Goal: Task Accomplishment & Management: Manage account settings

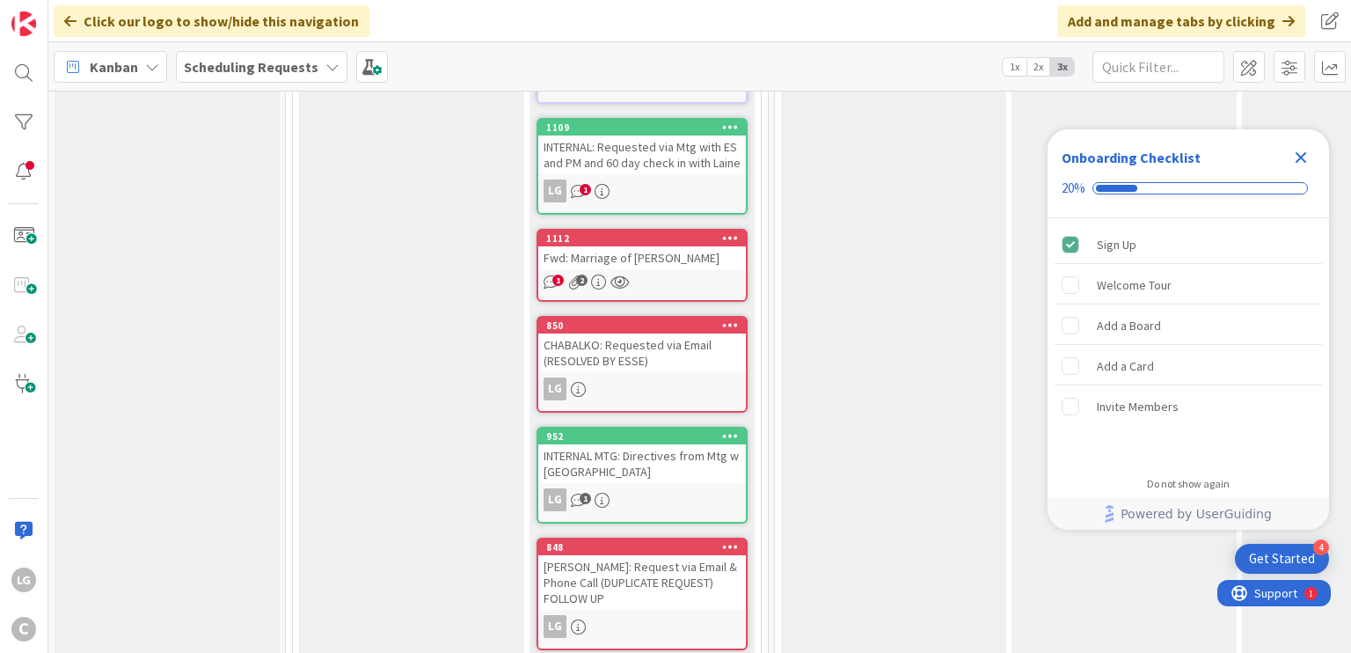
scroll to position [792, 0]
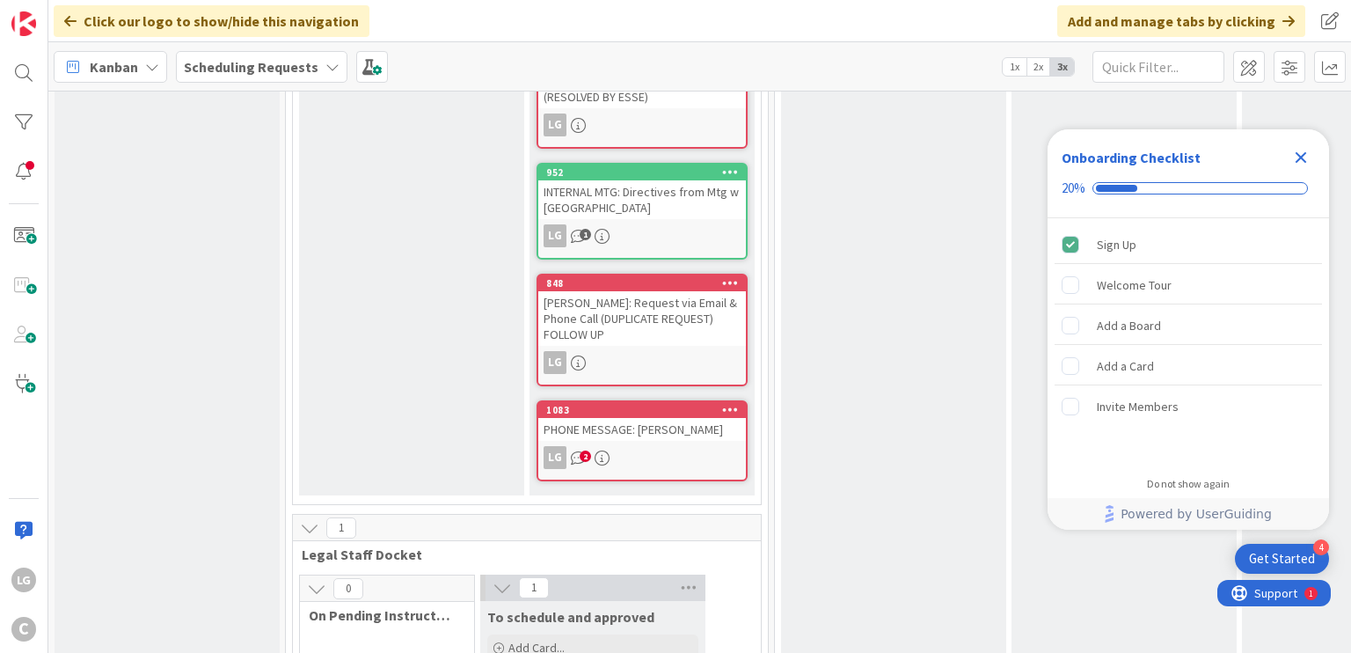
click at [899, 381] on div "For [PERSON_NAME]'s Review [PERSON_NAME] must meet with [PERSON_NAME] to discus…" at bounding box center [893, 538] width 225 height 2254
click at [1303, 155] on icon "Close Checklist" at bounding box center [1301, 157] width 11 height 11
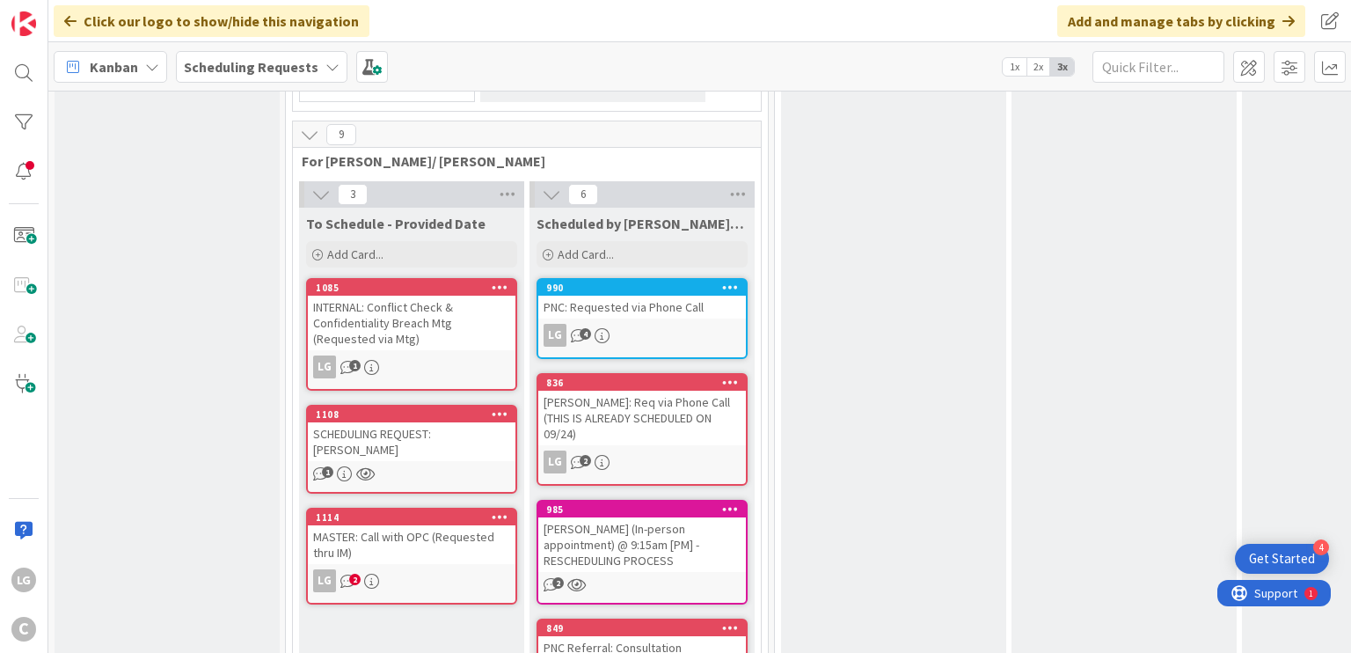
scroll to position [1527, 0]
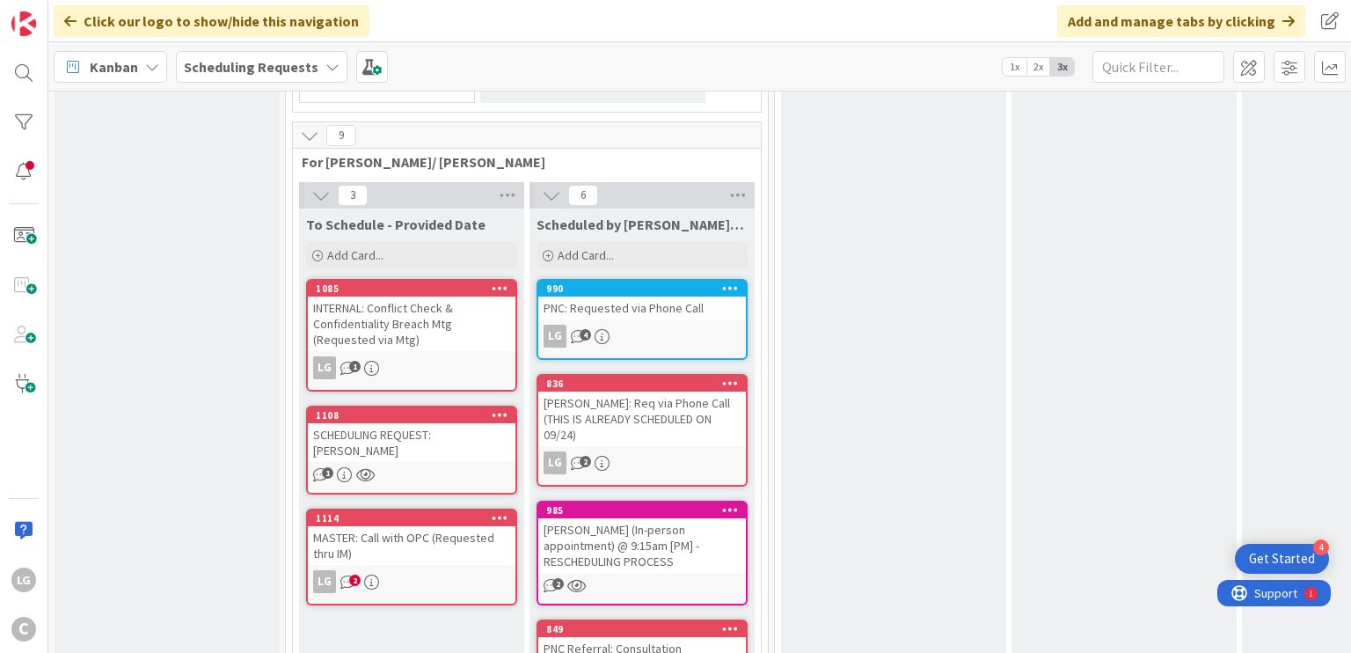
click at [322, 216] on span "To Schedule - Provided Date" at bounding box center [395, 225] width 179 height 18
drag, startPoint x: 322, startPoint y: 198, endPoint x: 428, endPoint y: 198, distance: 106.5
click at [428, 216] on span "To Schedule - Provided Date" at bounding box center [395, 225] width 179 height 18
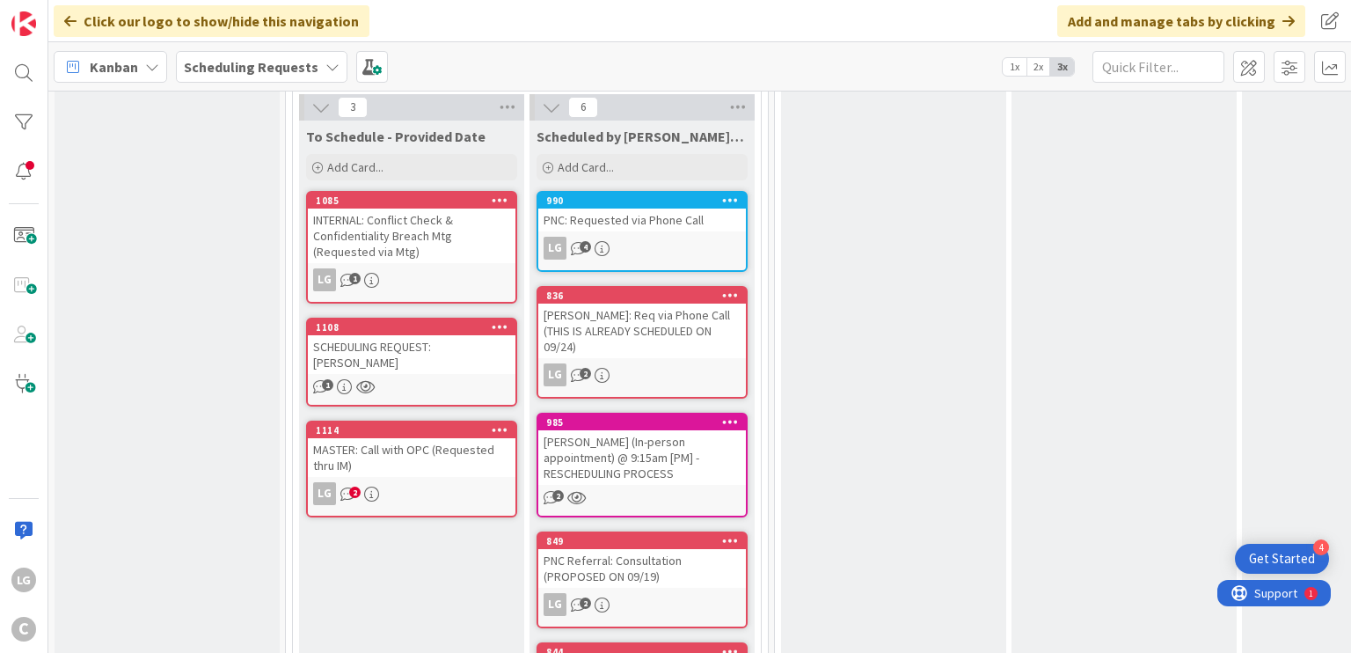
click at [428, 224] on div "INTERNAL: Conflict Check & Confidentiality Breach Mtg (Requested via Mtg)" at bounding box center [412, 236] width 208 height 55
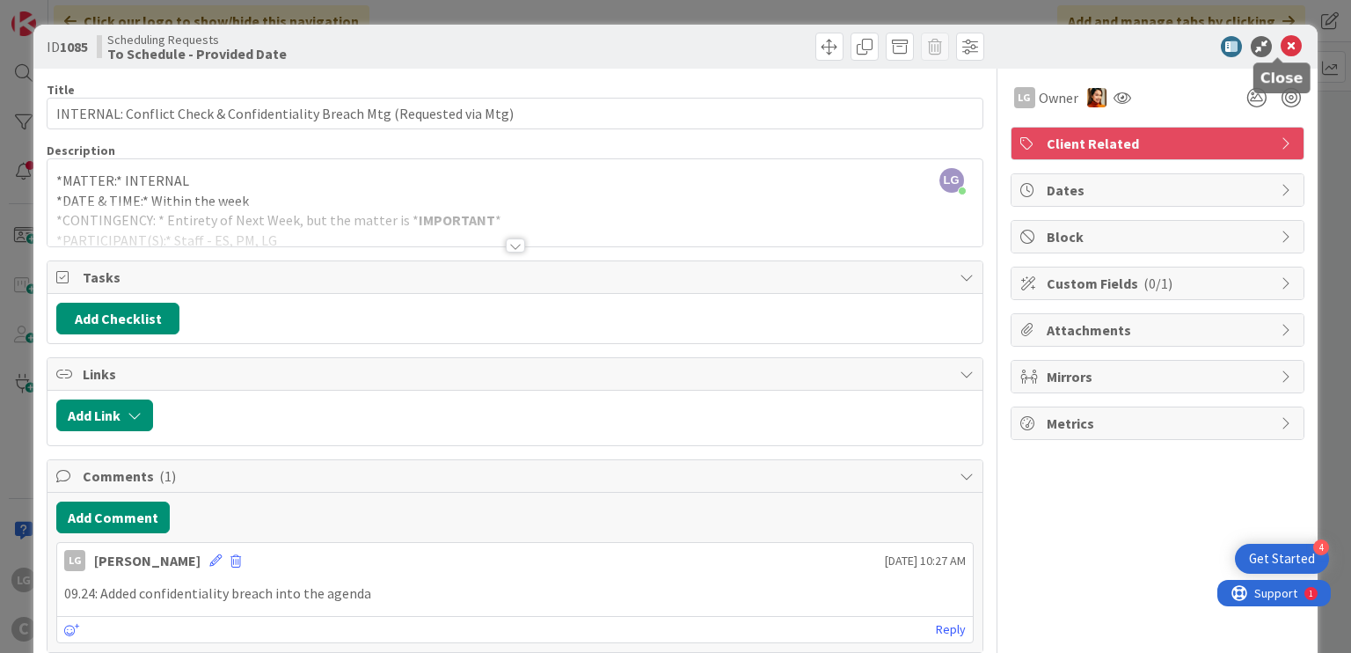
click at [1281, 48] on icon at bounding box center [1291, 46] width 21 height 21
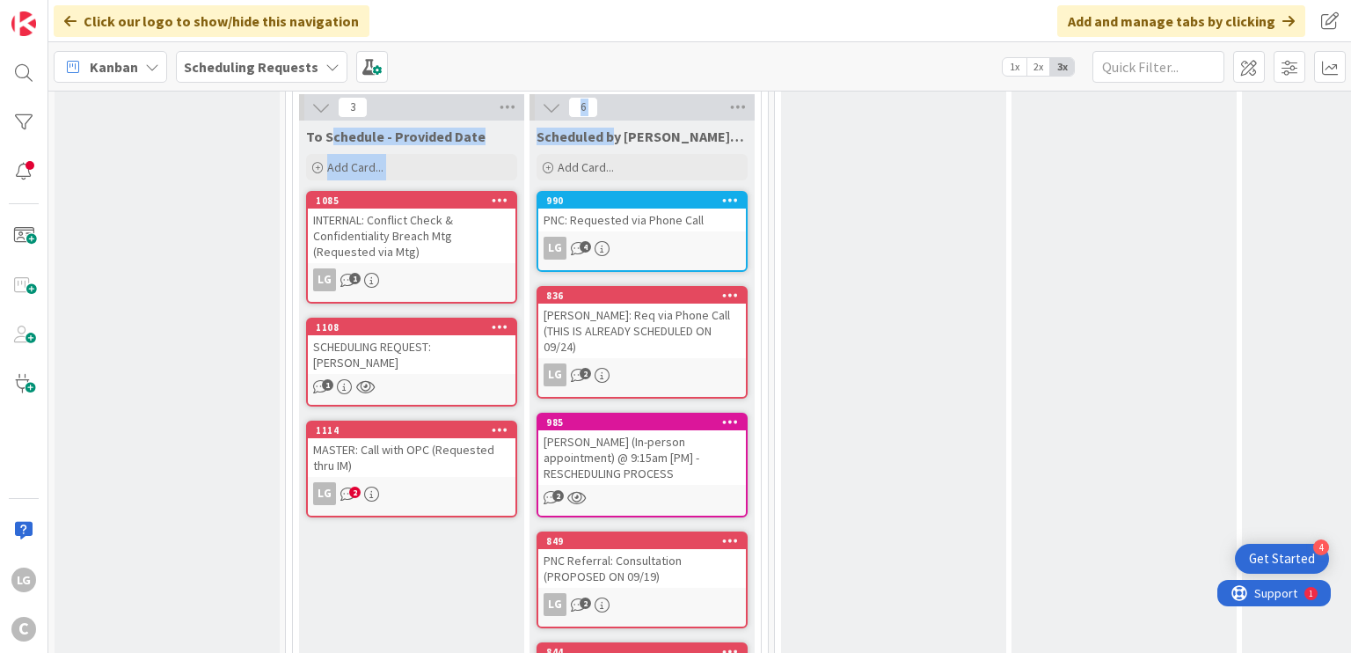
drag, startPoint x: 615, startPoint y: 108, endPoint x: 328, endPoint y: 109, distance: 286.8
click at [328, 109] on div "3 To Schedule - Provided Date Add Card... 1085 INTERNAL: Conflict Check & Confi…" at bounding box center [526, 467] width 461 height 747
click at [328, 128] on span "To Schedule - Provided Date" at bounding box center [395, 137] width 179 height 18
drag, startPoint x: 328, startPoint y: 109, endPoint x: 550, endPoint y: 109, distance: 221.7
click at [550, 109] on div "3 To Schedule - Provided Date Add Card... 1085 INTERNAL: Conflict Check & Confi…" at bounding box center [526, 467] width 461 height 747
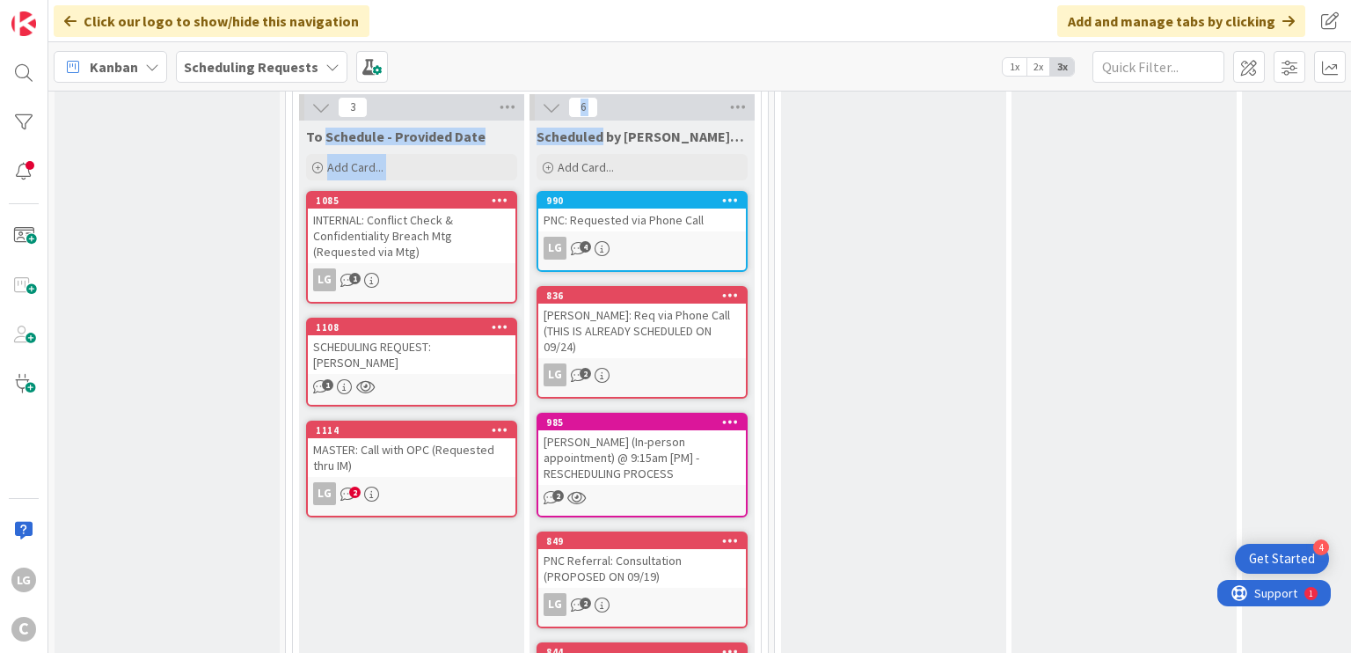
click at [550, 128] on span "Scheduled by Laine/Pring" at bounding box center [642, 137] width 211 height 18
drag, startPoint x: 550, startPoint y: 109, endPoint x: 370, endPoint y: 109, distance: 179.5
click at [370, 109] on div "3 To Schedule - Provided Date Add Card... 1085 INTERNAL: Conflict Check & Confi…" at bounding box center [526, 467] width 461 height 747
click at [370, 128] on span "To Schedule - Provided Date" at bounding box center [395, 137] width 179 height 18
drag, startPoint x: 370, startPoint y: 109, endPoint x: 620, endPoint y: 109, distance: 249.9
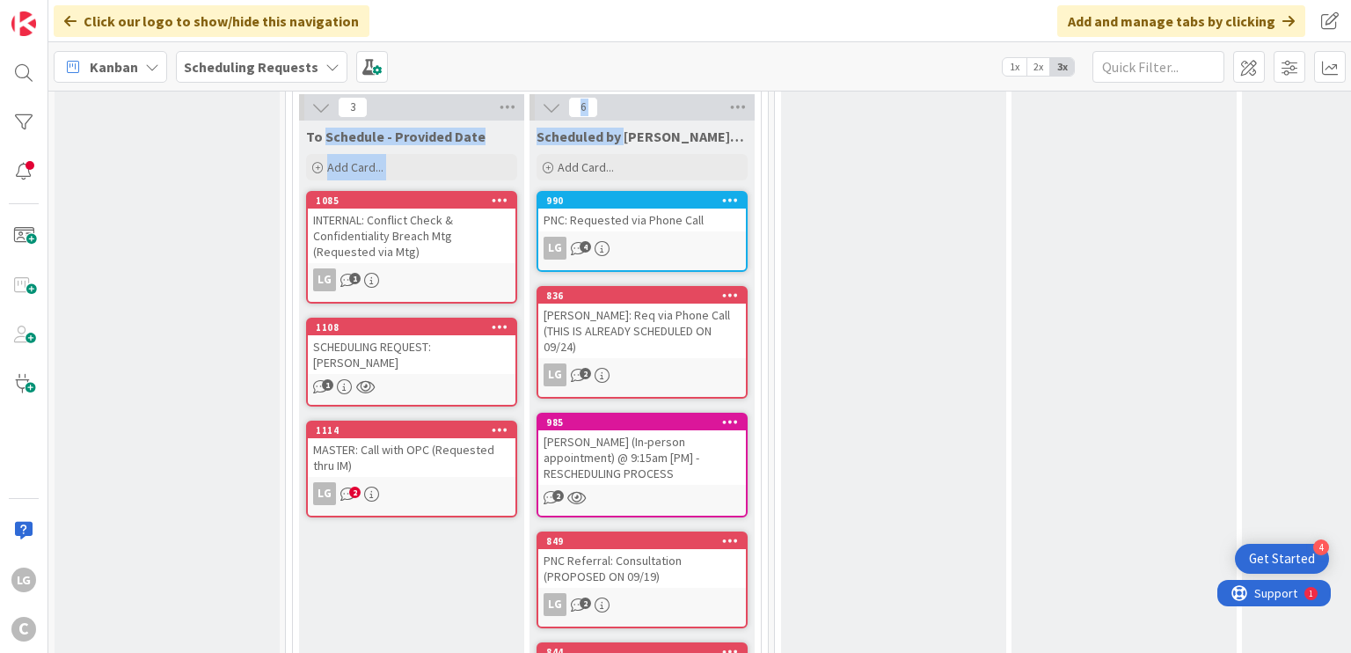
click at [619, 109] on div "3 To Schedule - Provided Date Add Card... 1085 INTERNAL: Conflict Check & Confi…" at bounding box center [526, 467] width 461 height 747
click at [621, 128] on span "Scheduled by Laine/Pring" at bounding box center [642, 137] width 211 height 18
drag, startPoint x: 621, startPoint y: 109, endPoint x: 419, endPoint y: 109, distance: 202.3
click at [419, 109] on div "3 To Schedule - Provided Date Add Card... 1085 INTERNAL: Conflict Check & Confi…" at bounding box center [526, 467] width 461 height 747
click at [419, 128] on span "To Schedule - Provided Date" at bounding box center [395, 137] width 179 height 18
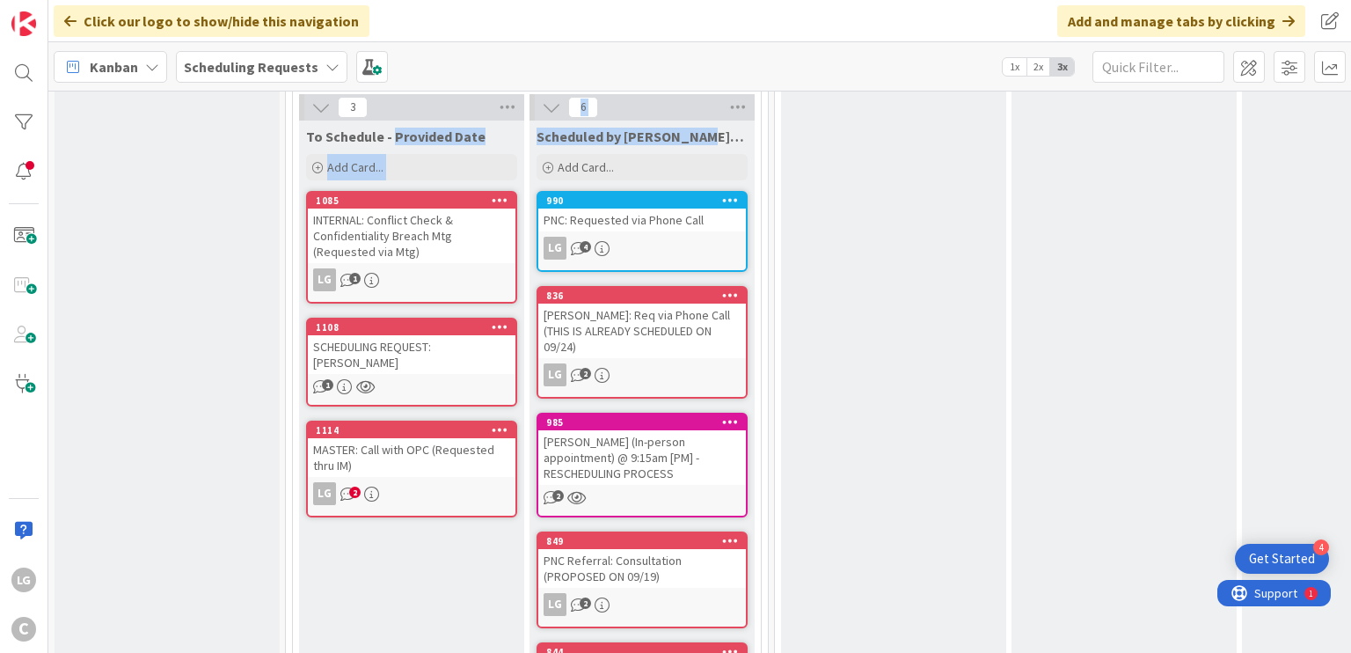
drag, startPoint x: 419, startPoint y: 109, endPoint x: 669, endPoint y: 109, distance: 249.9
click at [669, 109] on div "3 To Schedule - Provided Date Add Card... 1085 INTERNAL: Conflict Check & Confi…" at bounding box center [526, 467] width 461 height 747
click at [669, 128] on span "Scheduled by Laine/Pring" at bounding box center [642, 137] width 211 height 18
drag, startPoint x: 669, startPoint y: 109, endPoint x: 377, endPoint y: 109, distance: 291.2
click at [377, 109] on div "3 To Schedule - Provided Date Add Card... 1085 INTERNAL: Conflict Check & Confi…" at bounding box center [526, 467] width 461 height 747
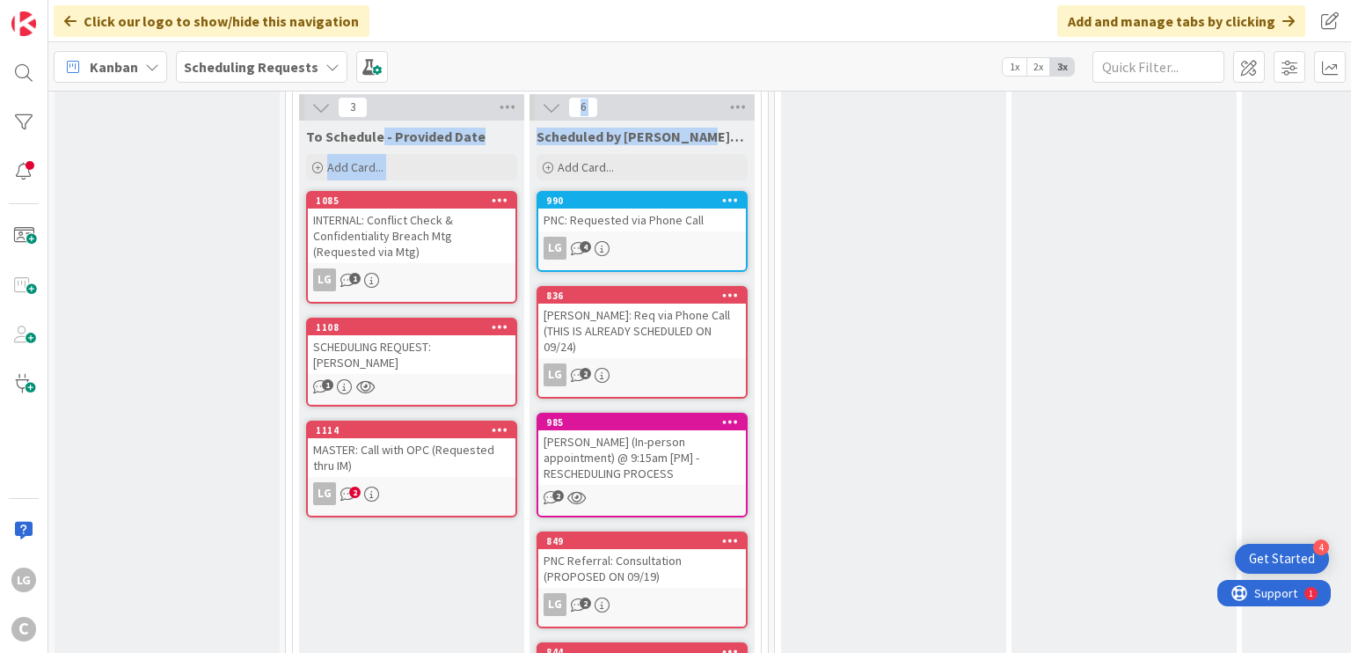
click at [377, 128] on span "To Schedule - Provided Date" at bounding box center [395, 137] width 179 height 18
drag, startPoint x: 377, startPoint y: 109, endPoint x: 602, endPoint y: 109, distance: 224.3
click at [601, 109] on div "3 To Schedule - Provided Date Add Card... 1085 INTERNAL: Conflict Check & Confi…" at bounding box center [526, 467] width 461 height 747
click at [603, 128] on span "Scheduled by Laine/Pring" at bounding box center [642, 137] width 211 height 18
drag, startPoint x: 603, startPoint y: 109, endPoint x: 418, endPoint y: 109, distance: 184.7
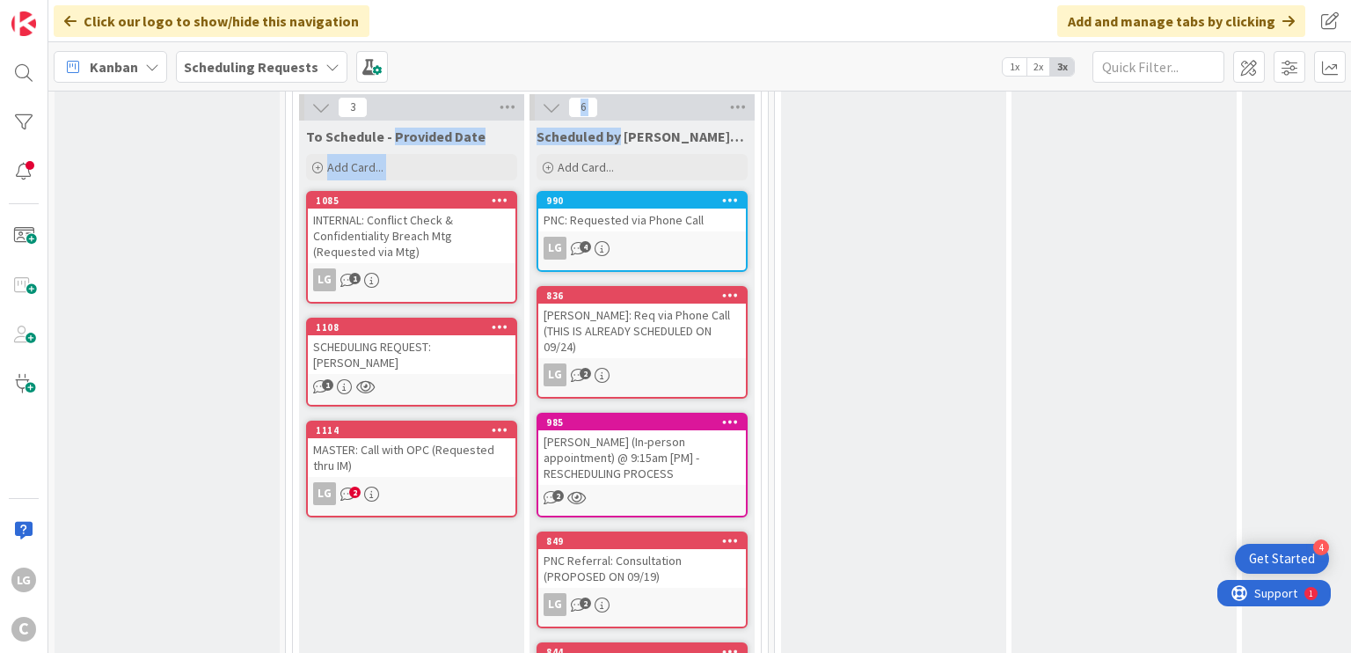
click at [418, 109] on div "3 To Schedule - Provided Date Add Card... 1085 INTERNAL: Conflict Check & Confi…" at bounding box center [526, 467] width 461 height 747
click at [418, 128] on span "To Schedule - Provided Date" at bounding box center [395, 137] width 179 height 18
drag, startPoint x: 418, startPoint y: 109, endPoint x: 620, endPoint y: 110, distance: 202.3
click at [620, 110] on div "3 To Schedule - Provided Date Add Card... 1085 INTERNAL: Conflict Check & Confi…" at bounding box center [526, 467] width 461 height 747
click at [620, 128] on span "Scheduled by Laine/Pring" at bounding box center [642, 137] width 211 height 18
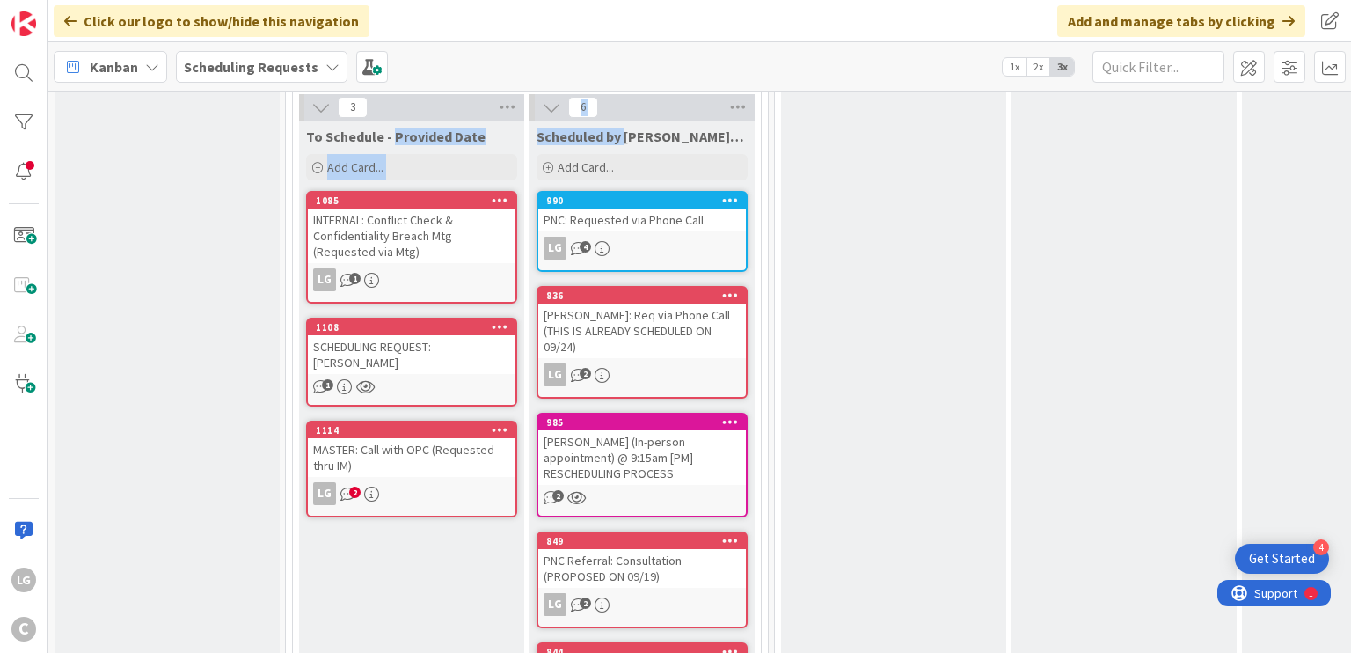
drag, startPoint x: 620, startPoint y: 110, endPoint x: 435, endPoint y: 110, distance: 184.7
click at [435, 110] on div "3 To Schedule - Provided Date Add Card... 1085 INTERNAL: Conflict Check & Confi…" at bounding box center [526, 467] width 461 height 747
click at [435, 128] on span "To Schedule - Provided Date" at bounding box center [395, 137] width 179 height 18
drag, startPoint x: 435, startPoint y: 110, endPoint x: 621, endPoint y: 110, distance: 185.6
click at [621, 110] on div "3 To Schedule - Provided Date Add Card... 1085 INTERNAL: Conflict Check & Confi…" at bounding box center [526, 467] width 461 height 747
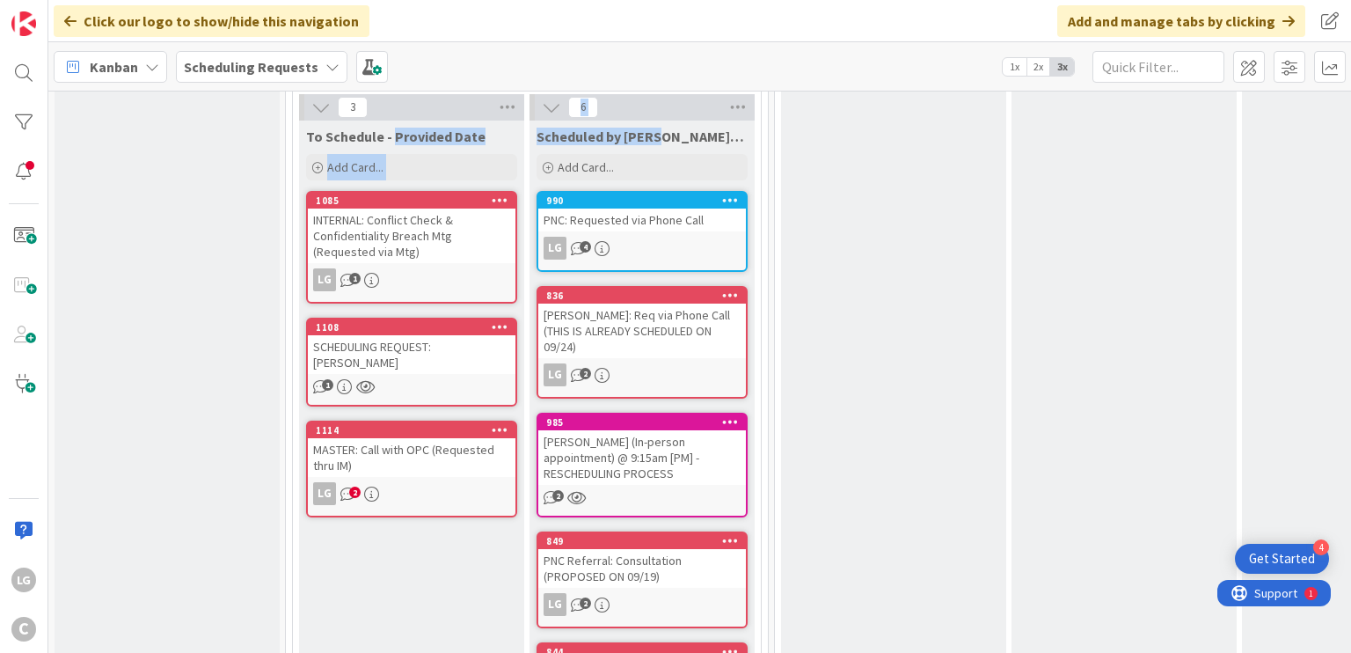
click at [621, 128] on span "Scheduled by Laine/Pring" at bounding box center [642, 137] width 211 height 18
drag, startPoint x: 621, startPoint y: 110, endPoint x: 373, endPoint y: 110, distance: 248.1
click at [373, 110] on div "3 To Schedule - Provided Date Add Card... 1085 INTERNAL: Conflict Check & Confi…" at bounding box center [526, 467] width 461 height 747
click at [373, 128] on span "To Schedule - Provided Date" at bounding box center [395, 137] width 179 height 18
drag, startPoint x: 527, startPoint y: 179, endPoint x: 527, endPoint y: 154, distance: 24.6
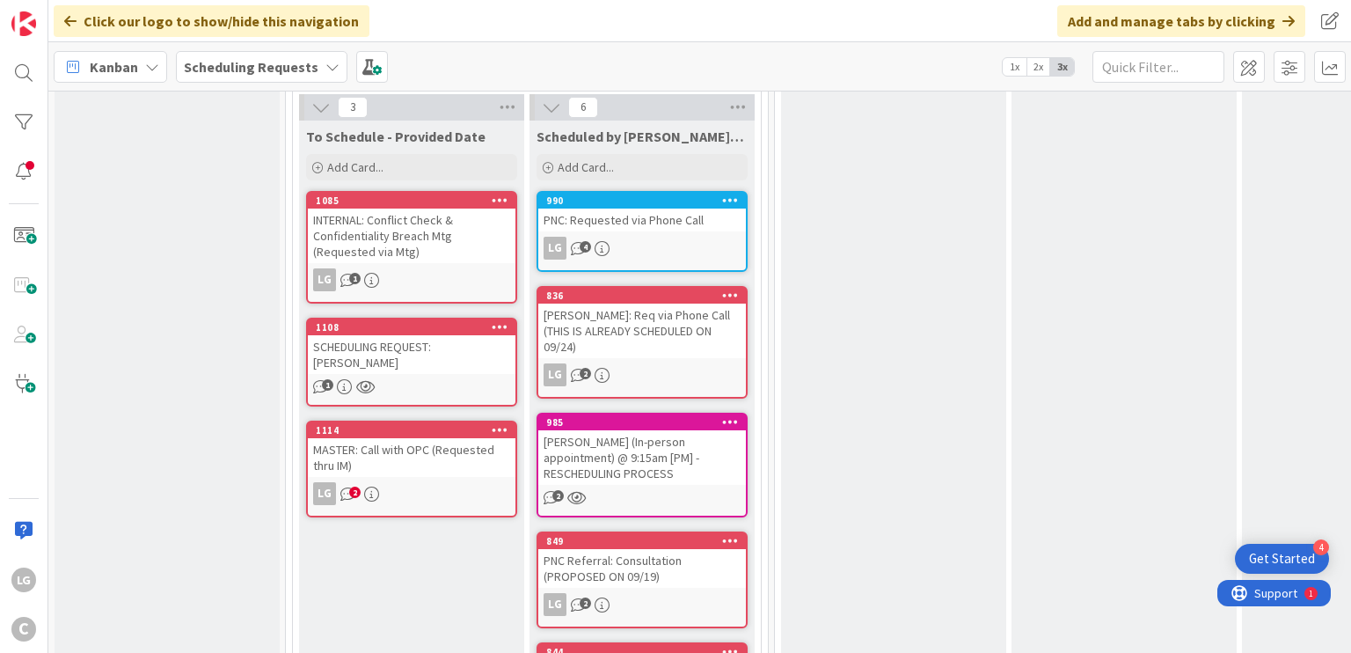
click at [527, 154] on div "6 Scheduled by Laine/Pring Add Card... 990 PNC: Requested via Phone Call LG 4 8…" at bounding box center [642, 467] width 230 height 747
drag, startPoint x: 527, startPoint y: 154, endPoint x: 525, endPoint y: 135, distance: 18.6
drag, startPoint x: 525, startPoint y: 135, endPoint x: 526, endPoint y: 119, distance: 16.7
click at [526, 119] on div "3 To Schedule - Provided Date Add Card... 1085 INTERNAL: Conflict Check & Confi…" at bounding box center [526, 467] width 461 height 747
click at [525, 106] on div "3 To Schedule - Provided Date Add Card... 1085 INTERNAL: Conflict Check & Confi…" at bounding box center [411, 467] width 230 height 747
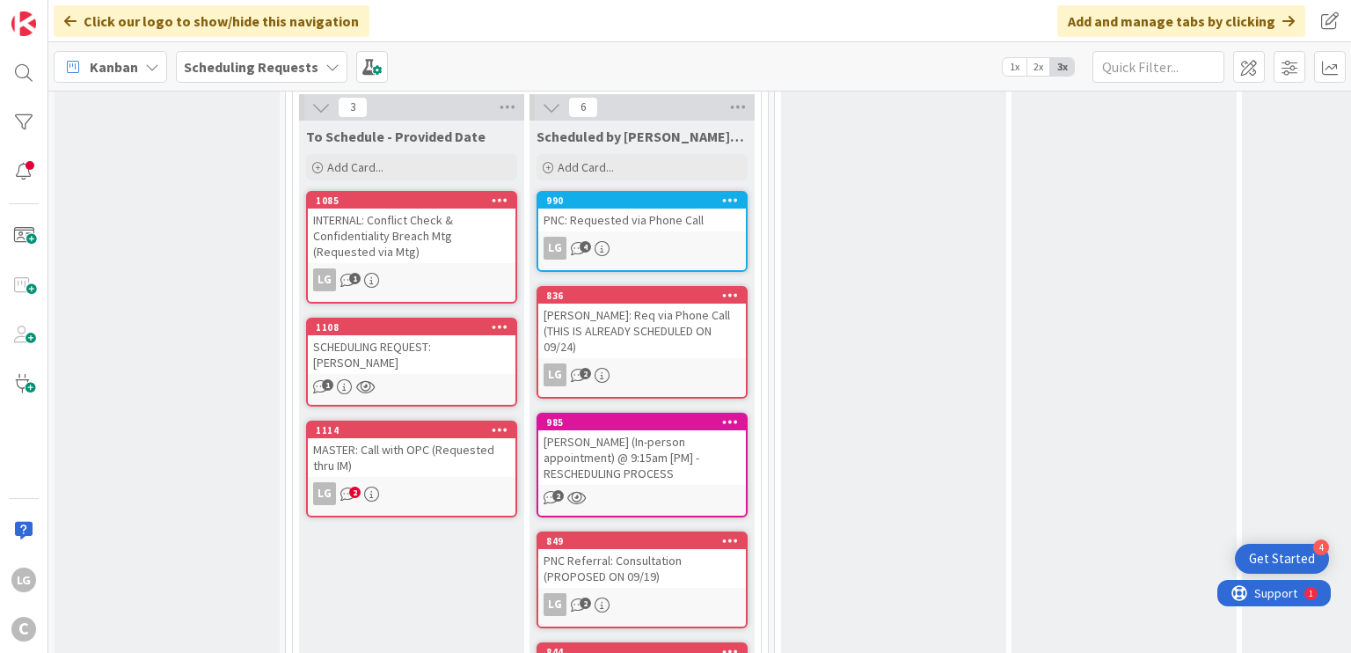
click at [525, 106] on div "3 To Schedule - Provided Date Add Card... 1085 INTERNAL: Conflict Check & Confi…" at bounding box center [411, 467] width 230 height 747
click at [528, 98] on div "6 Scheduled by Laine/Pring Add Card... 990 PNC: Requested via Phone Call LG 4 8…" at bounding box center [642, 467] width 230 height 747
click at [524, 97] on div "3 To Schedule - Provided Date Add Card... 1085 INTERNAL: Conflict Check & Confi…" at bounding box center [411, 467] width 230 height 747
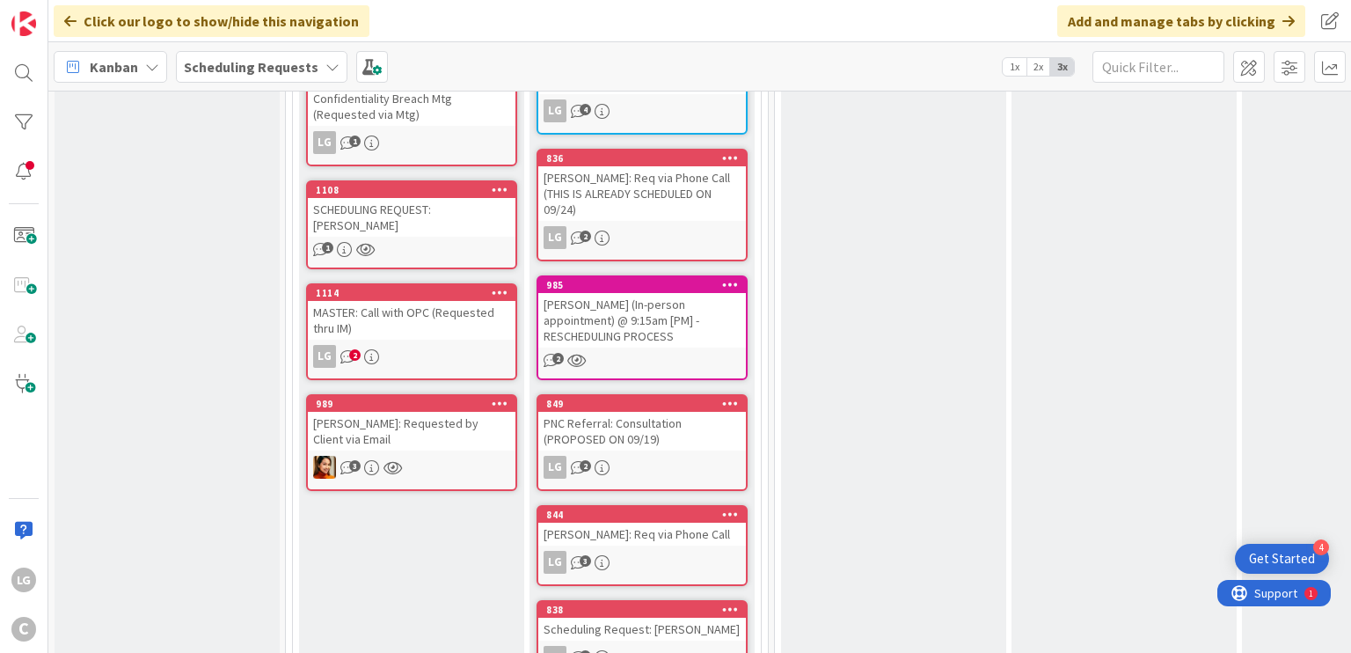
scroll to position [1760, 0]
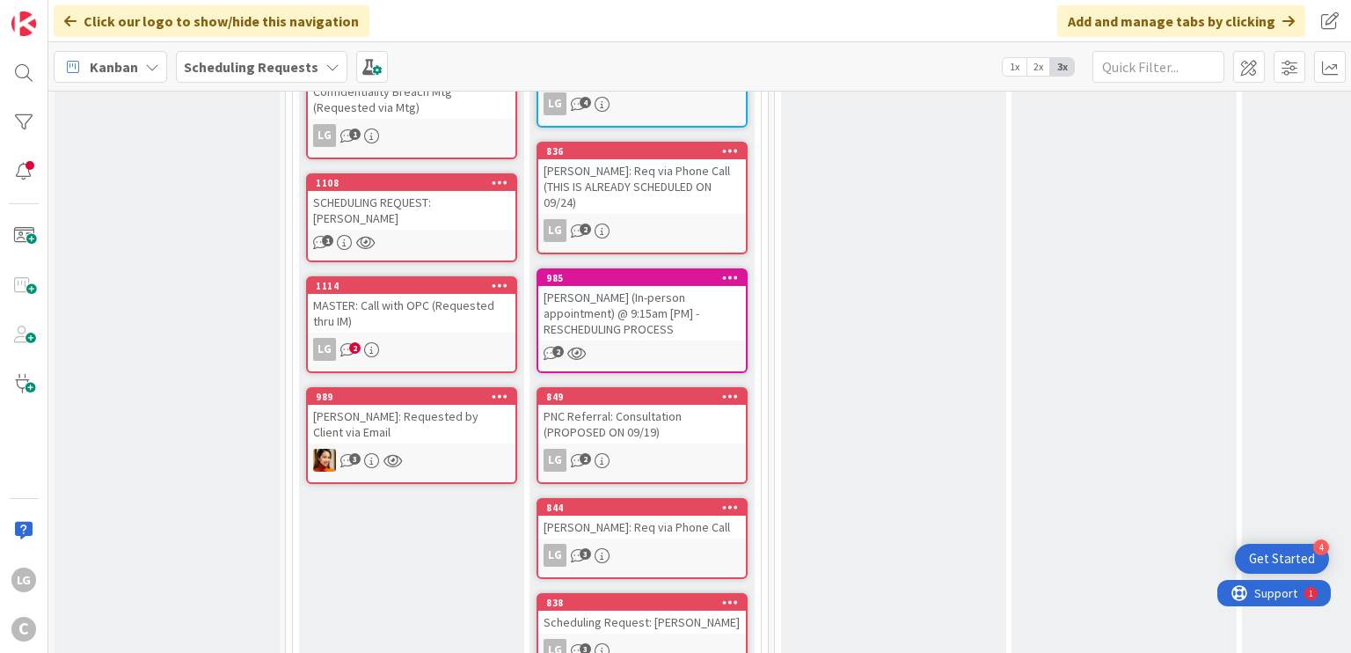
click at [435, 405] on div "[PERSON_NAME]: Requested by Client via Email" at bounding box center [412, 424] width 208 height 39
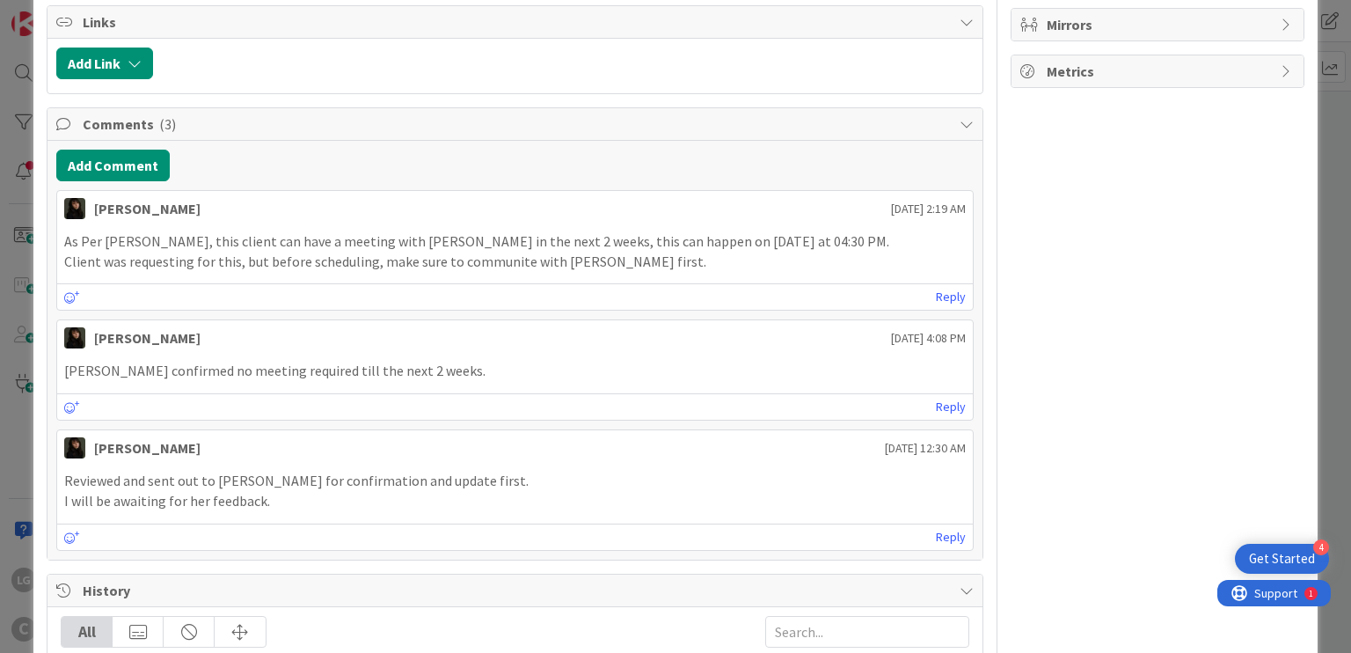
scroll to position [616, 0]
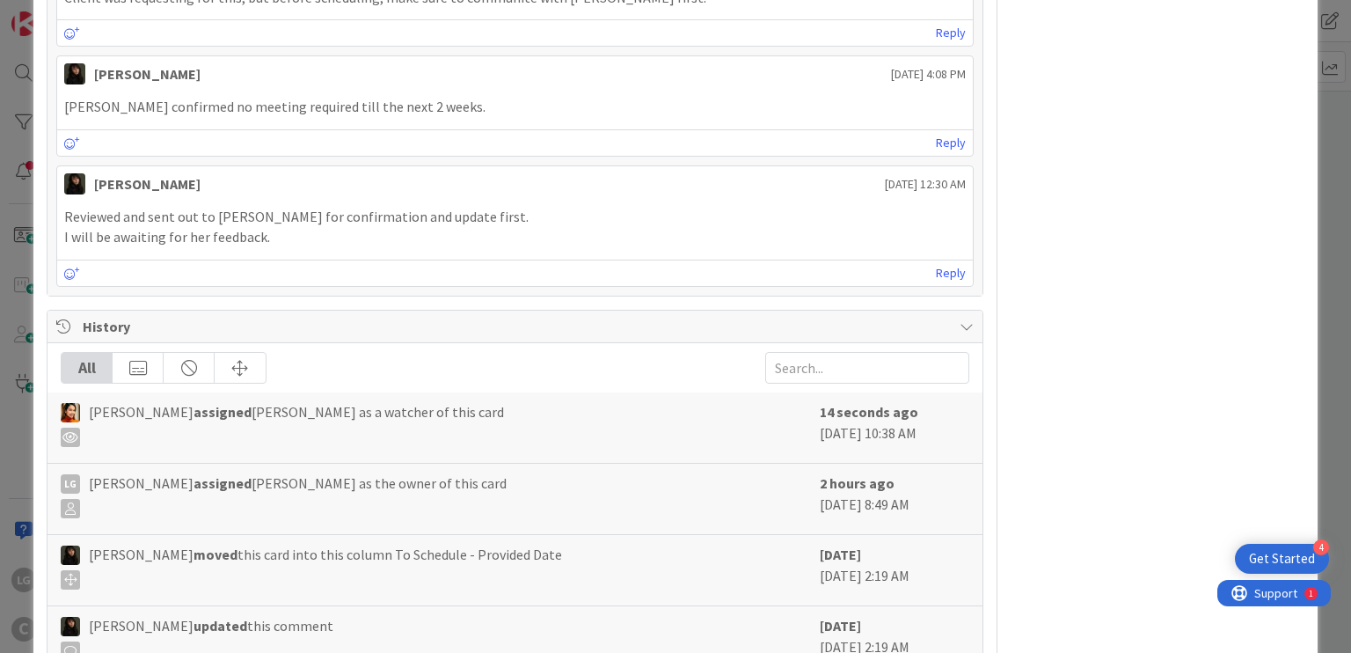
click at [194, 479] on b "assigned" at bounding box center [223, 483] width 58 height 18
drag, startPoint x: 192, startPoint y: 479, endPoint x: 372, endPoint y: 478, distance: 180.4
click at [372, 478] on span "Laine Guevarra assigned Pring Matondo as the owner of this card" at bounding box center [298, 495] width 418 height 46
drag, startPoint x: 372, startPoint y: 478, endPoint x: 175, endPoint y: 478, distance: 197.1
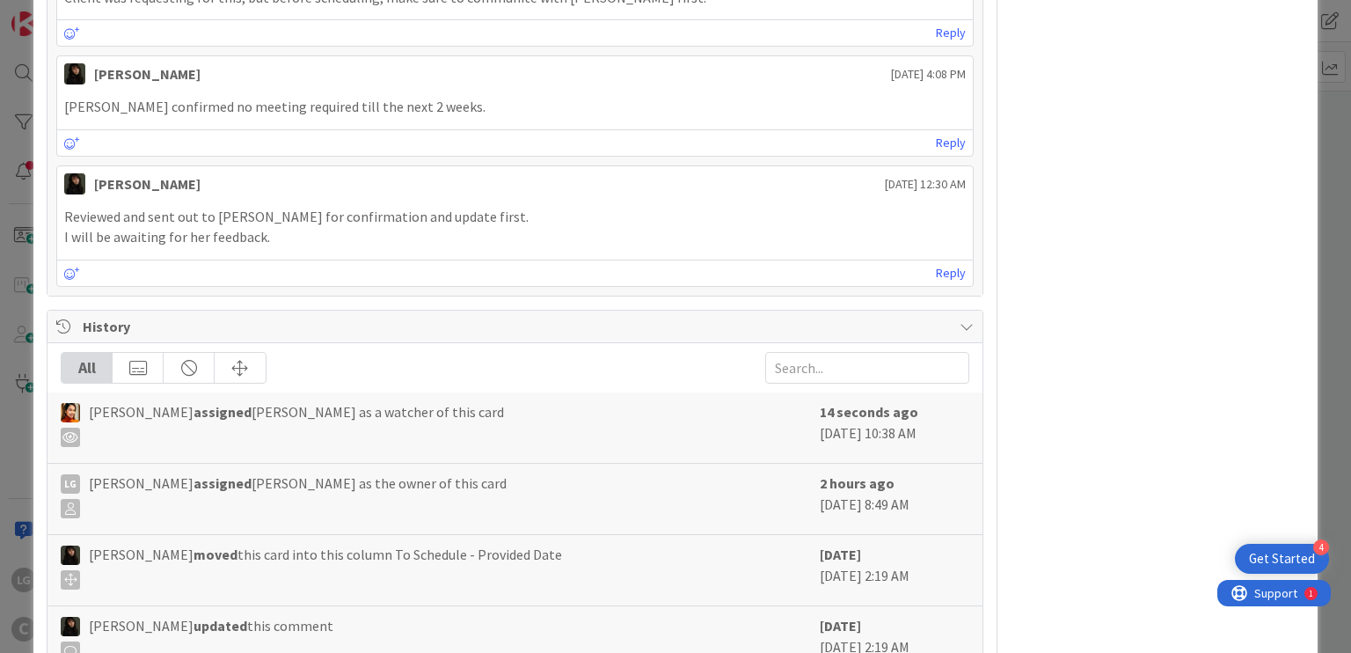
click at [175, 478] on span "Laine Guevarra assigned Pring Matondo as the owner of this card" at bounding box center [298, 495] width 418 height 46
click at [142, 478] on span "Laine Guevarra assigned Pring Matondo as the owner of this card" at bounding box center [298, 495] width 418 height 46
drag, startPoint x: 142, startPoint y: 478, endPoint x: 840, endPoint y: 479, distance: 698.5
click at [840, 479] on div "LG Laine Guevarra assigned Pring Matondo as the owner of this card 2 hours ago …" at bounding box center [515, 499] width 934 height 71
click at [840, 479] on b "2 hours ago" at bounding box center [857, 483] width 75 height 18
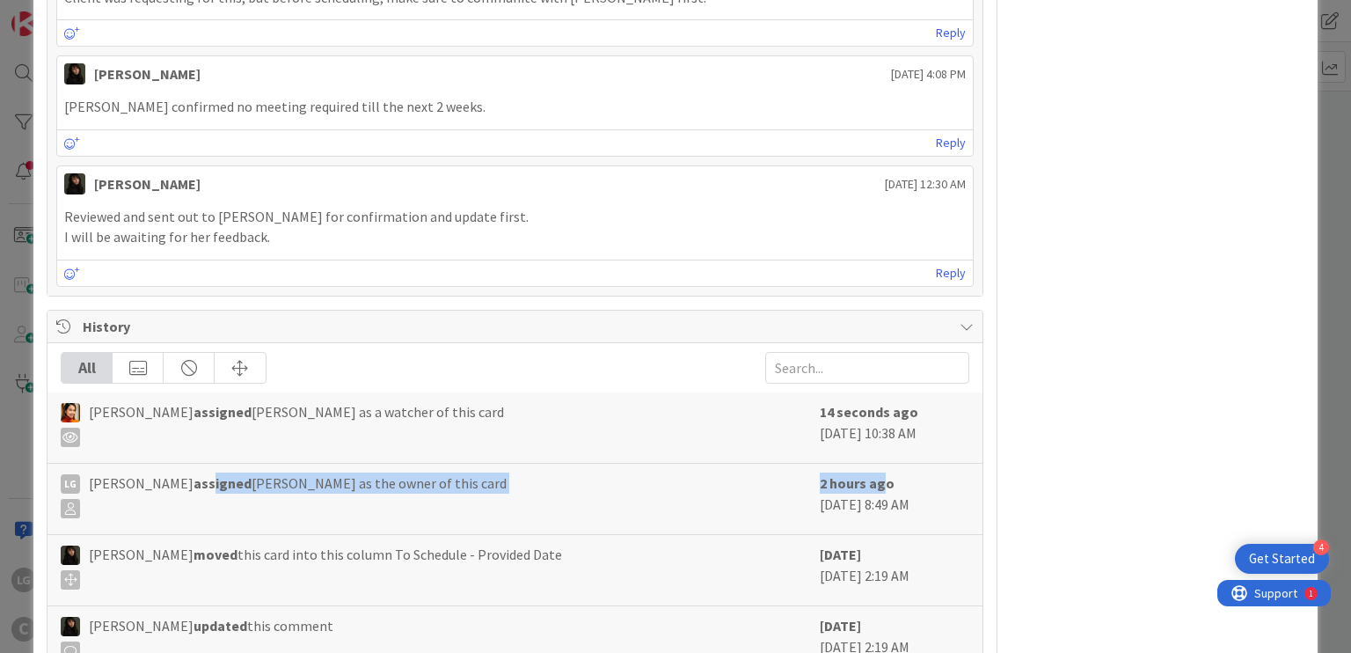
drag, startPoint x: 862, startPoint y: 478, endPoint x: 201, endPoint y: 477, distance: 661.6
click at [201, 477] on div "LG Laine Guevarra assigned Pring Matondo as the owner of this card 2 hours ago …" at bounding box center [515, 499] width 934 height 71
click at [201, 477] on b "assigned" at bounding box center [223, 483] width 58 height 18
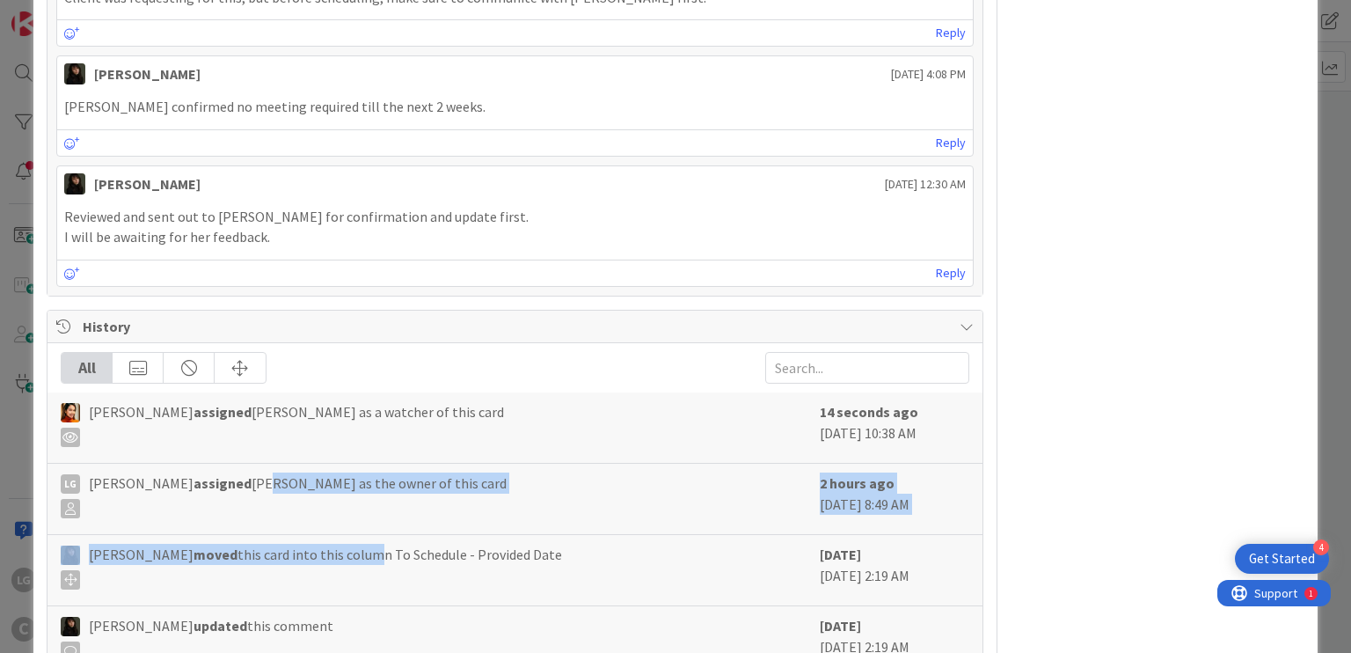
drag, startPoint x: 280, startPoint y: 495, endPoint x: 348, endPoint y: 553, distance: 89.2
click at [348, 553] on div "Pring Matondo assigned Laine Guevarra as a watcher of this card 14 seconds ago …" at bounding box center [515, 629] width 934 height 475
click at [348, 553] on span "Esse Soriano moved this card into this column To Schedule - Provided Date" at bounding box center [325, 567] width 473 height 46
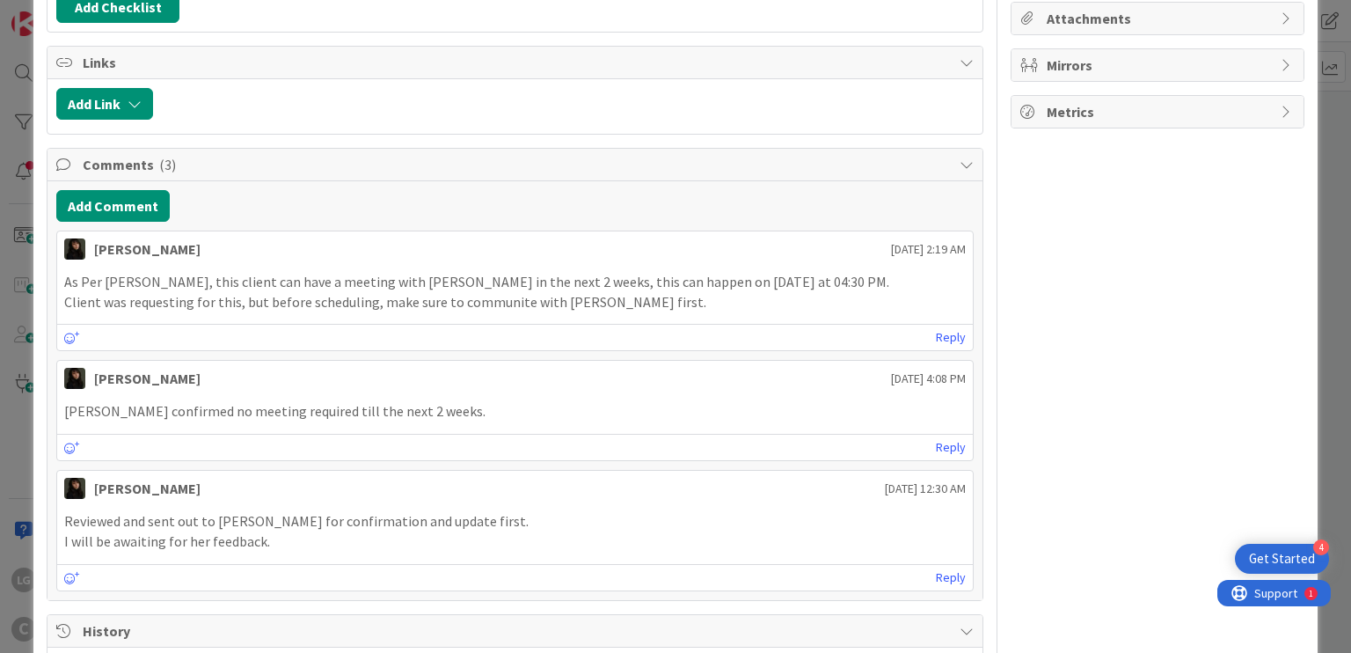
scroll to position [352, 0]
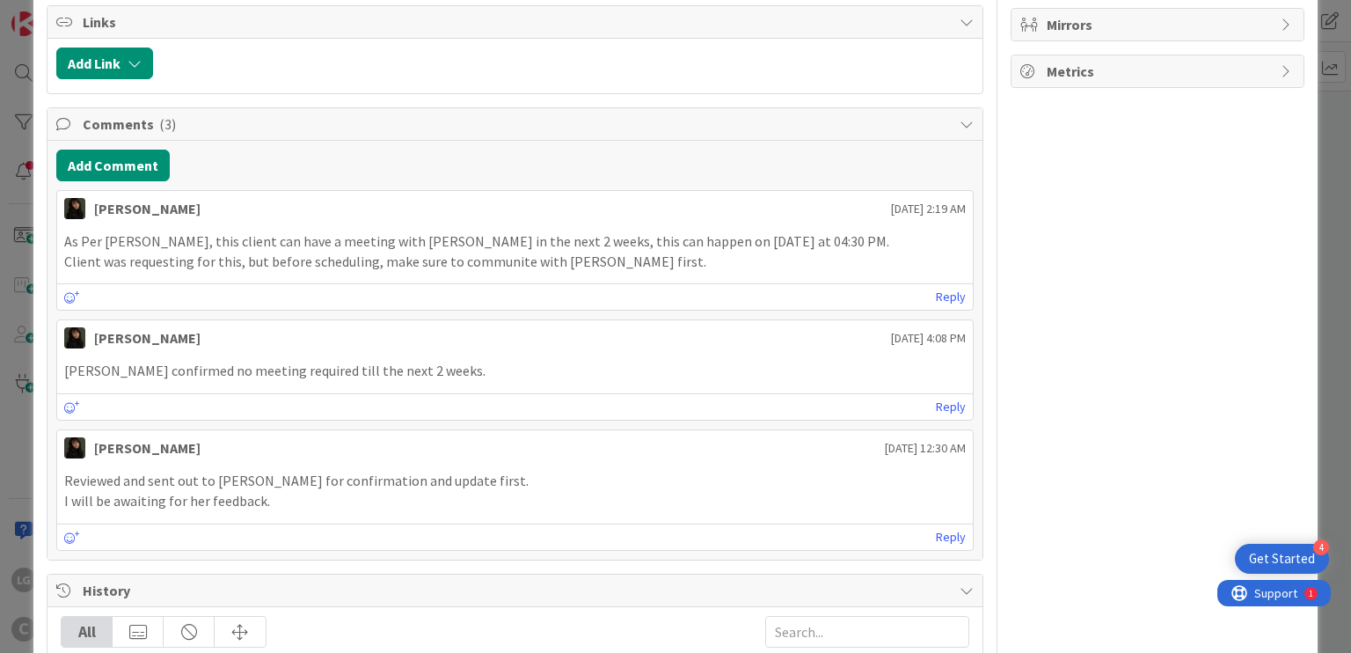
click at [178, 476] on p "Reviewed and sent out to Peggy Silva for confirmation and update first." at bounding box center [514, 481] width 901 height 20
drag, startPoint x: 179, startPoint y: 476, endPoint x: 407, endPoint y: 476, distance: 227.9
click at [407, 476] on p "Reviewed and sent out to Peggy Silva for confirmation and update first." at bounding box center [514, 481] width 901 height 20
drag, startPoint x: 407, startPoint y: 476, endPoint x: 276, endPoint y: 475, distance: 131.1
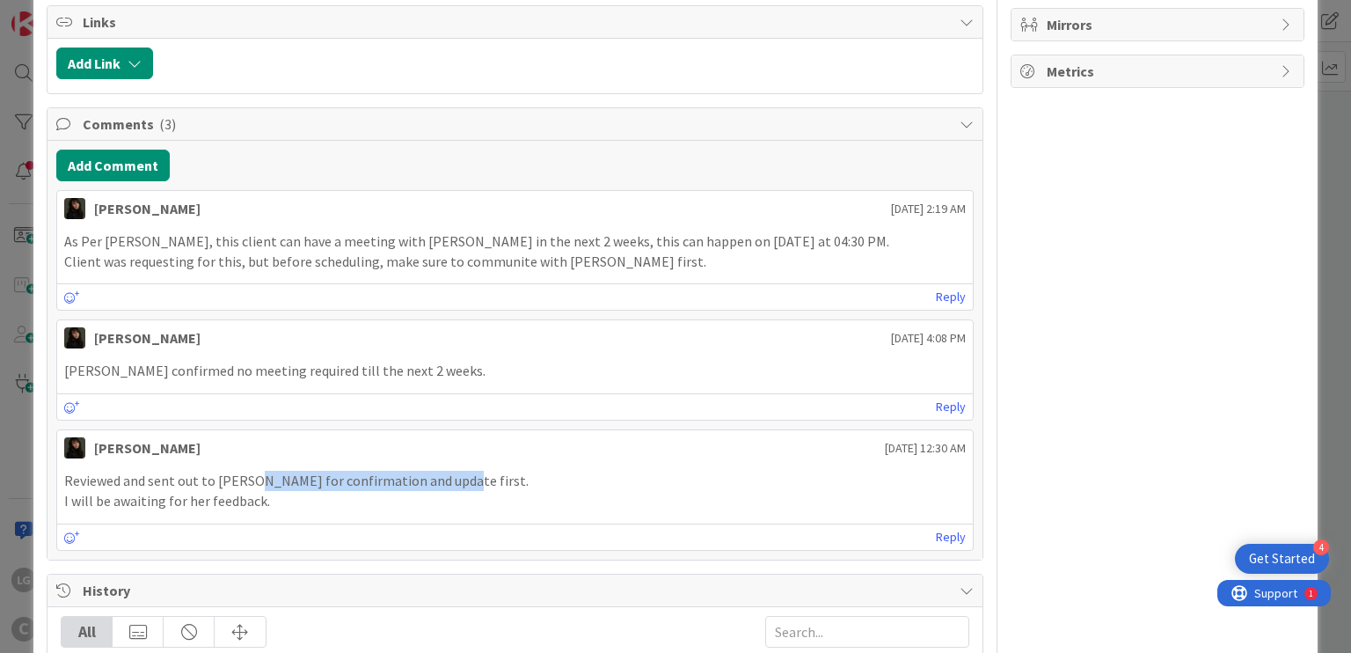
click at [276, 475] on p "Reviewed and sent out to Peggy Silva for confirmation and update first." at bounding box center [514, 481] width 901 height 20
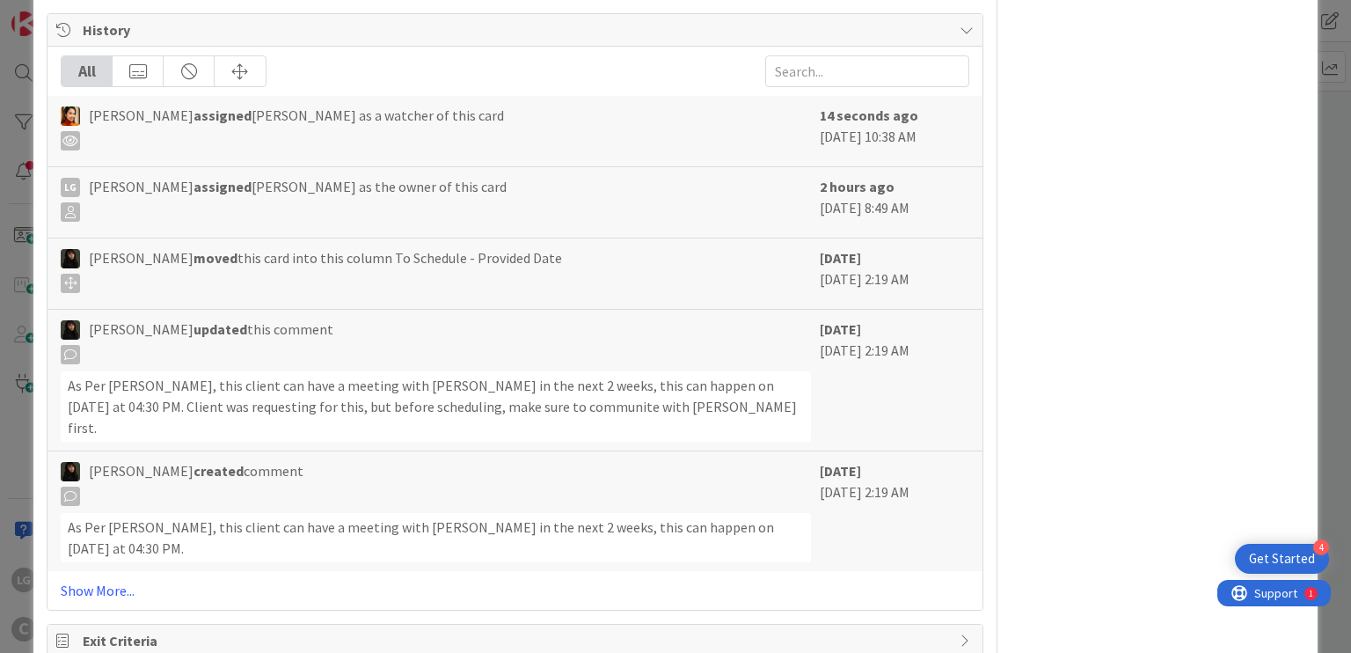
scroll to position [926, 0]
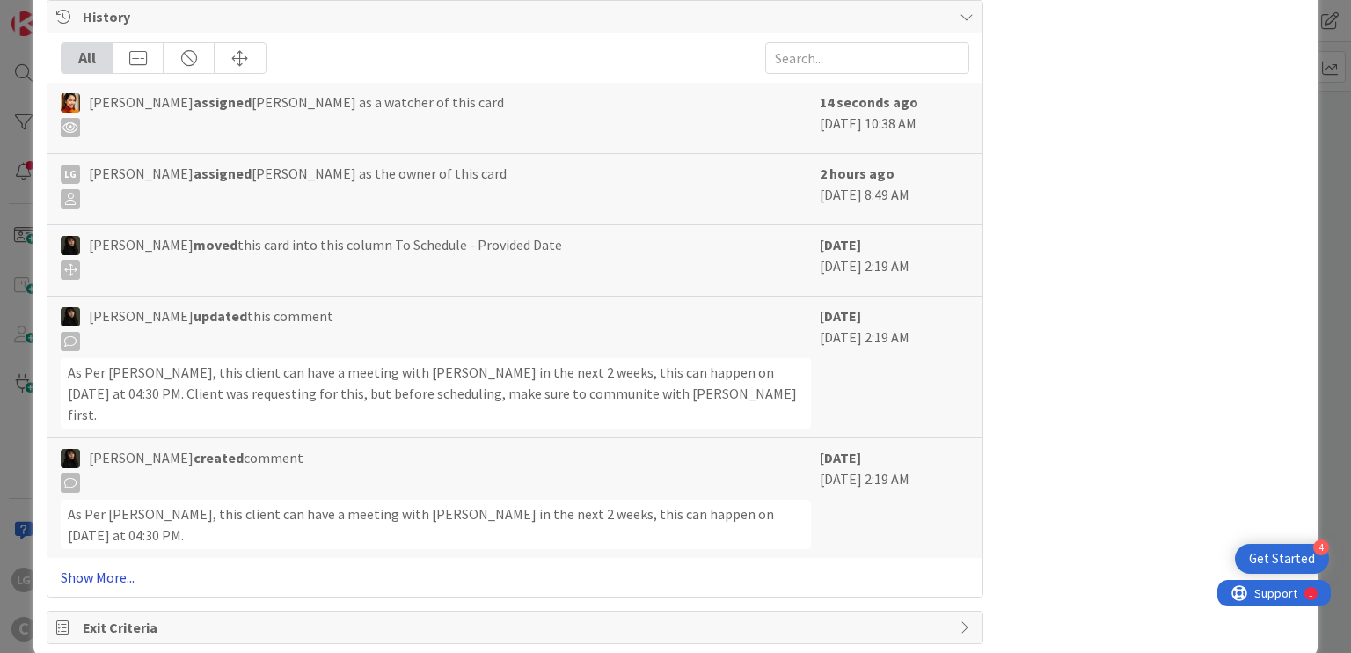
click at [100, 567] on link "Show More..." at bounding box center [515, 577] width 908 height 21
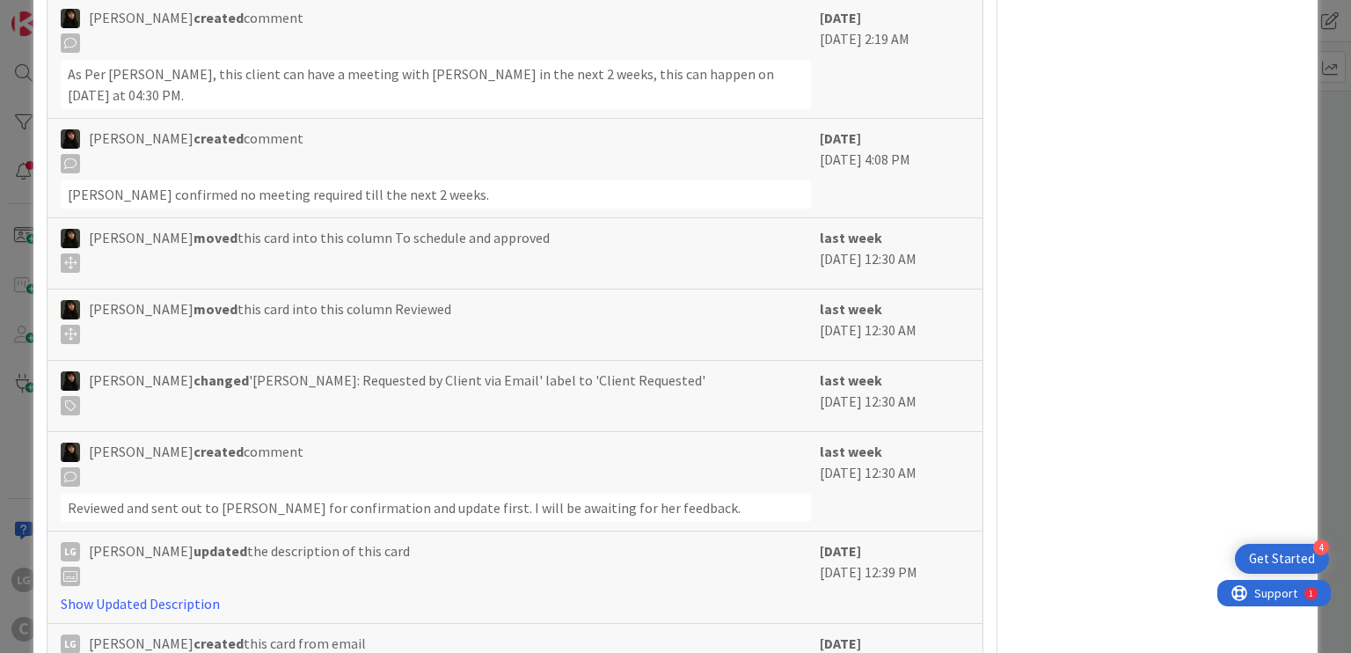
scroll to position [1490, 0]
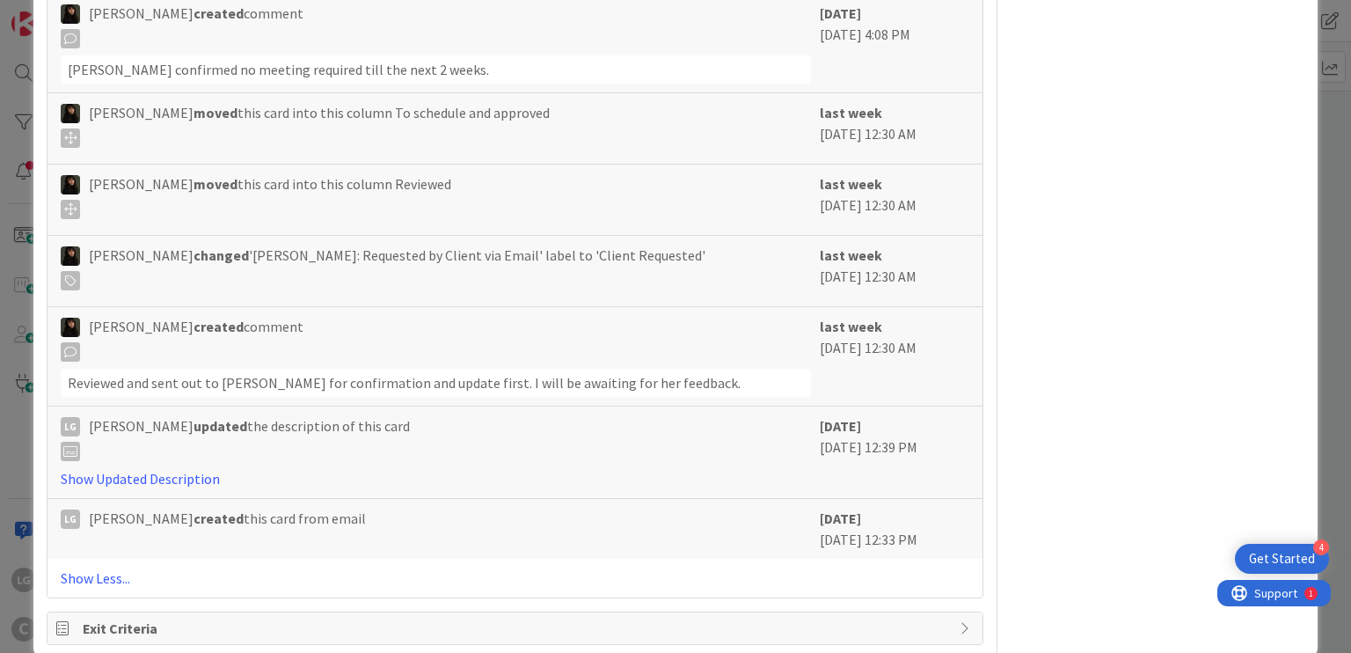
drag, startPoint x: 326, startPoint y: 481, endPoint x: 745, endPoint y: 490, distance: 419.7
click at [745, 508] on div "LG Laine Guevarra created this card from email" at bounding box center [436, 518] width 750 height 21
click at [845, 512] on div "2 weeks ago September 18 2025 12:33 PM" at bounding box center [895, 529] width 150 height 42
drag, startPoint x: 845, startPoint y: 512, endPoint x: 869, endPoint y: 514, distance: 24.7
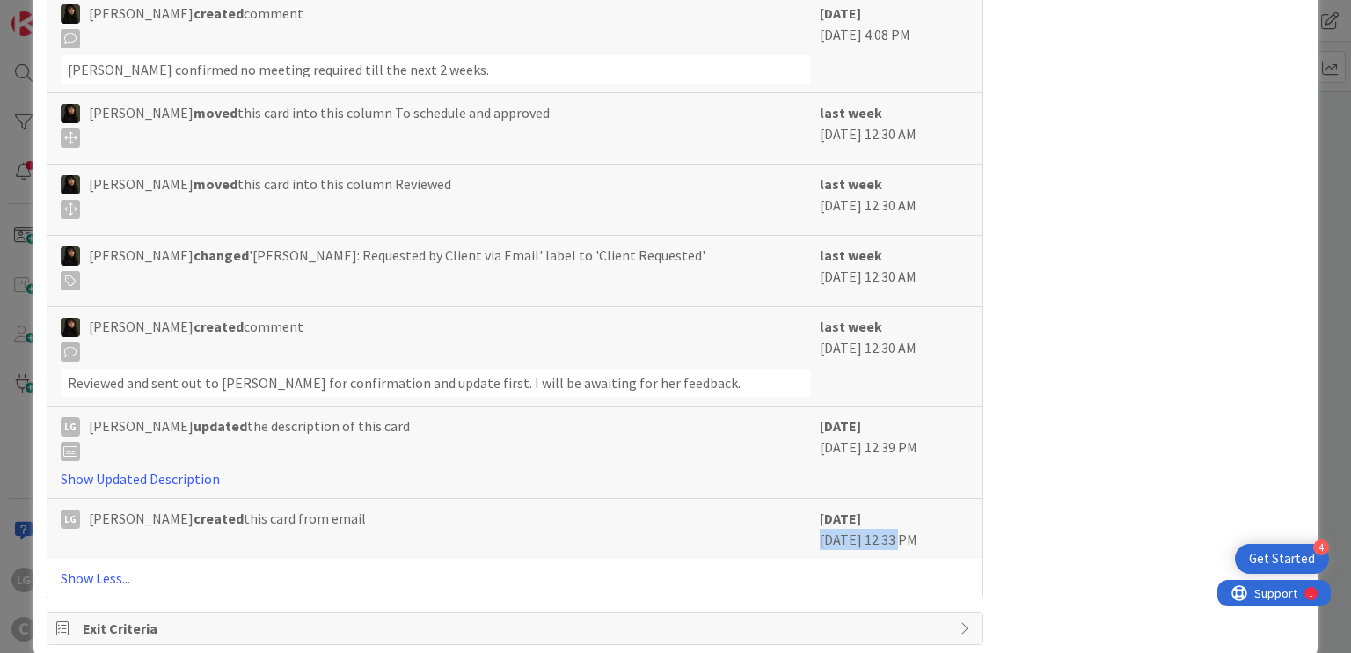
click at [869, 514] on div "2 weeks ago September 18 2025 12:33 PM" at bounding box center [895, 529] width 150 height 42
click at [866, 316] on div "last week September 23 2025 12:30 AM" at bounding box center [895, 356] width 150 height 81
drag, startPoint x: 866, startPoint y: 316, endPoint x: 795, endPoint y: 316, distance: 70.4
click at [820, 316] on div "last week September 23 2025 12:30 AM" at bounding box center [895, 356] width 150 height 81
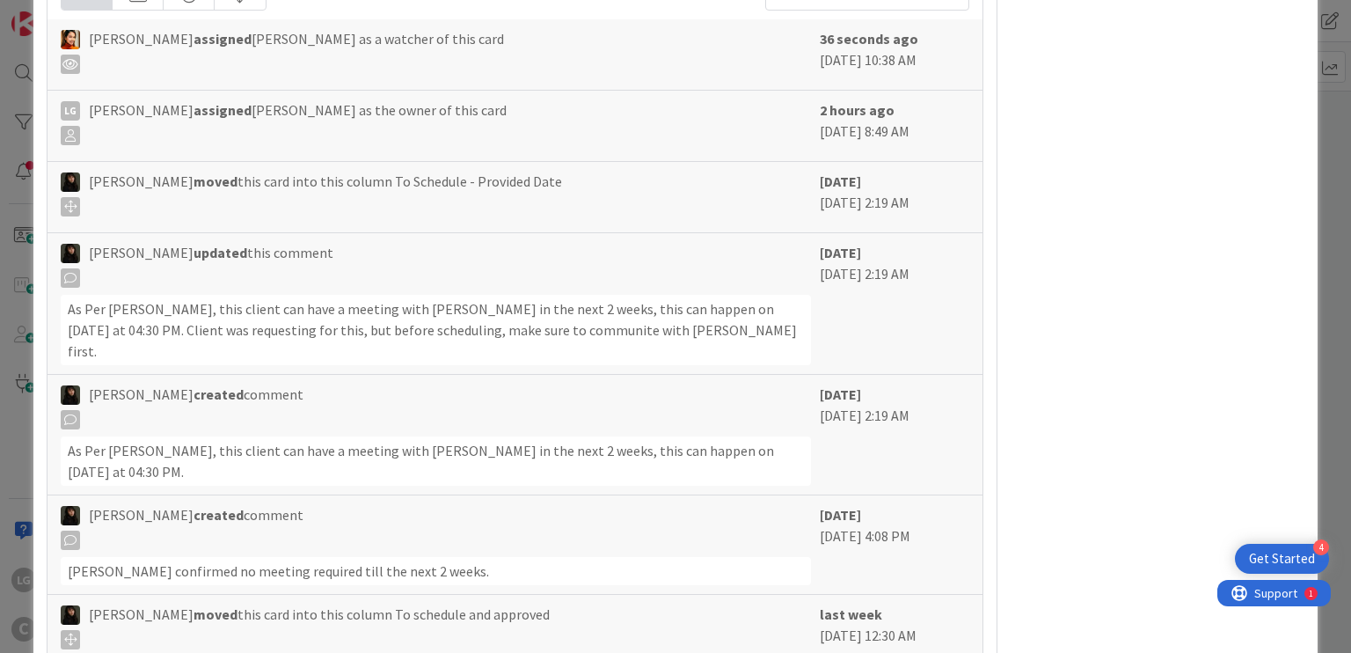
scroll to position [962, 0]
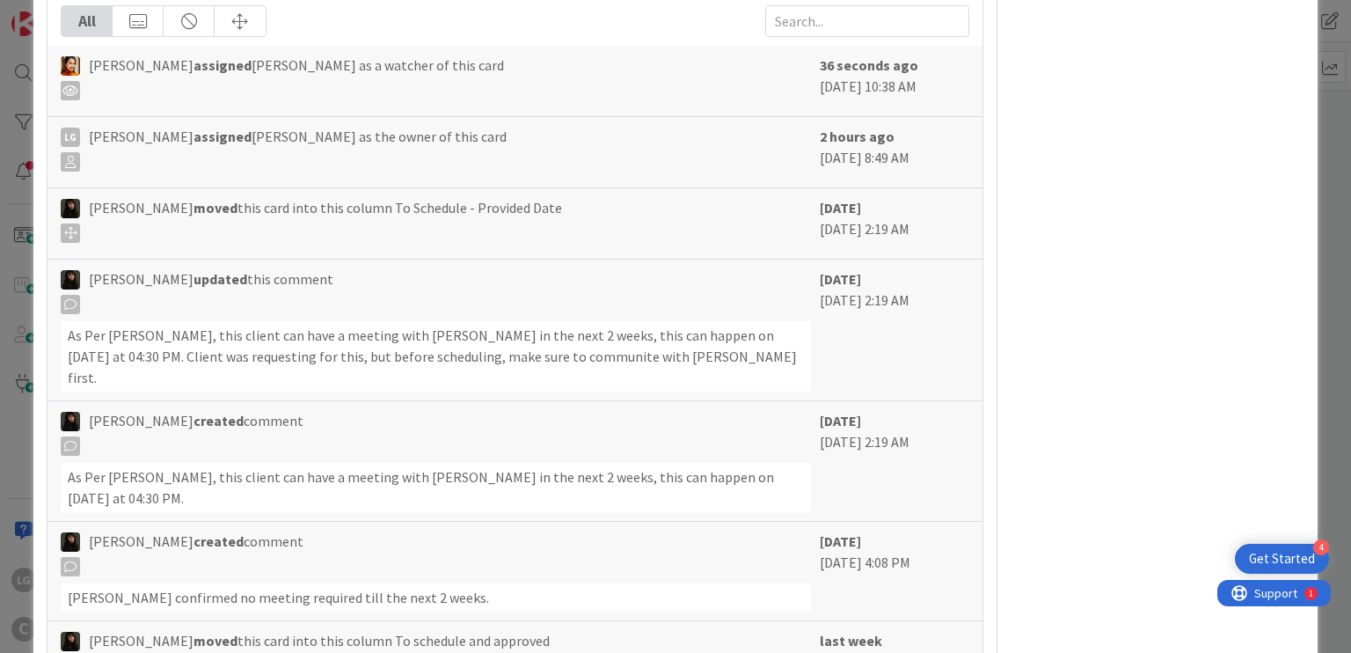
click at [824, 414] on div "3 days ago September 27 2025 2:19 AM" at bounding box center [895, 461] width 150 height 102
drag, startPoint x: 824, startPoint y: 414, endPoint x: 862, endPoint y: 414, distance: 37.8
click at [862, 414] on div "3 days ago September 27 2025 2:19 AM" at bounding box center [895, 461] width 150 height 102
click at [872, 414] on div "3 days ago September 27 2025 2:19 AM" at bounding box center [895, 461] width 150 height 102
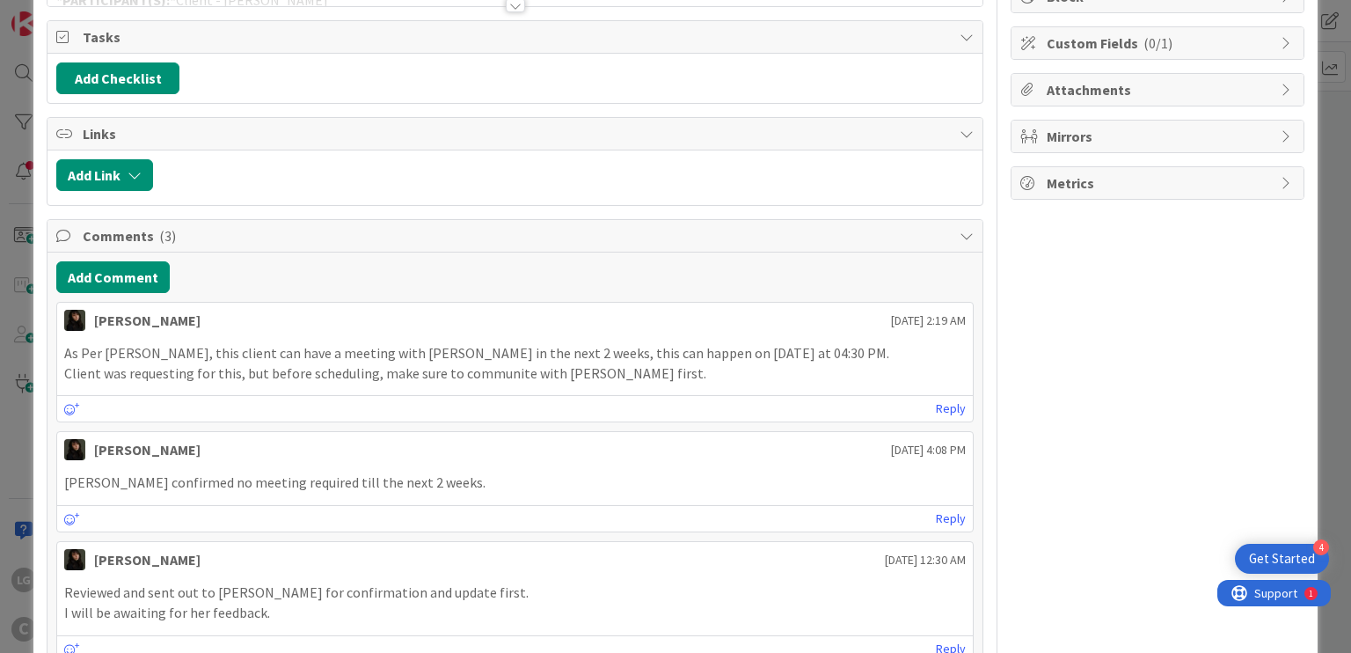
scroll to position [440, 0]
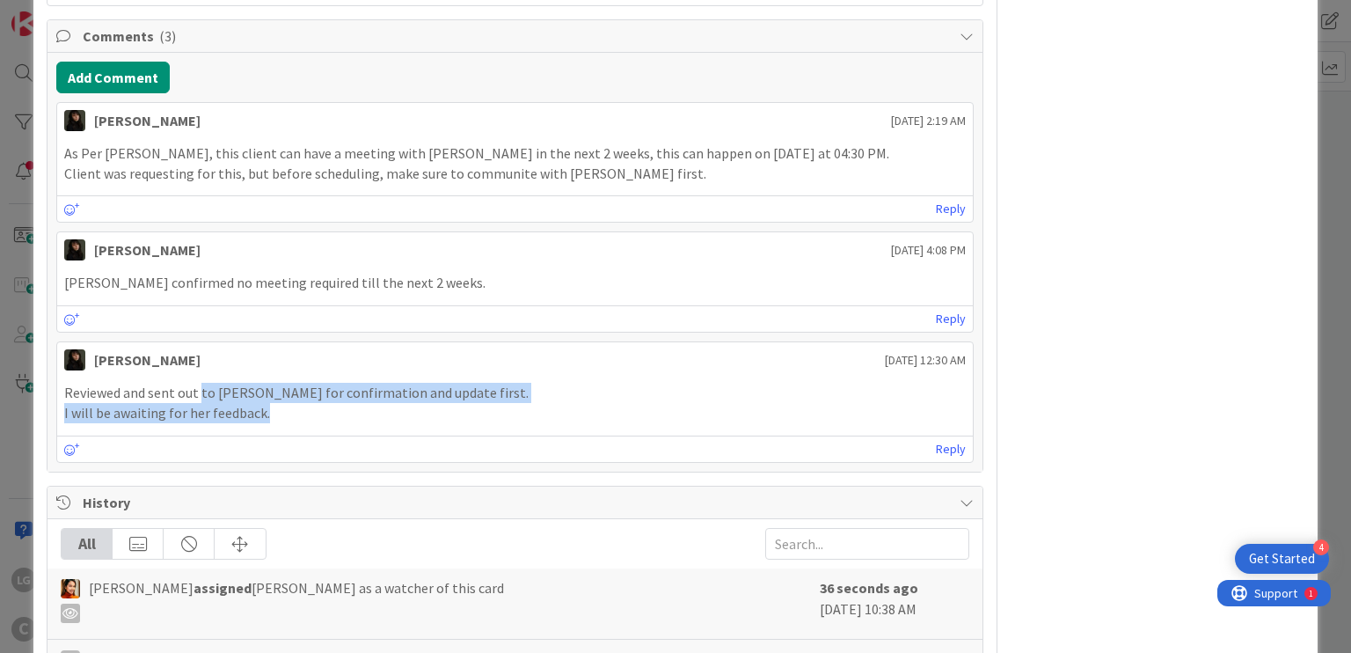
drag, startPoint x: 200, startPoint y: 380, endPoint x: 326, endPoint y: 410, distance: 129.3
click at [326, 410] on div "Reviewed and sent out to Peggy Silva for confirmation and update first. I will …" at bounding box center [514, 403] width 901 height 40
click at [326, 410] on p "I will be awaiting for her feedback." at bounding box center [514, 413] width 901 height 20
drag, startPoint x: 331, startPoint y: 388, endPoint x: 338, endPoint y: 406, distance: 19.0
click at [338, 406] on div "Reviewed and sent out to Peggy Silva for confirmation and update first. I will …" at bounding box center [514, 403] width 901 height 40
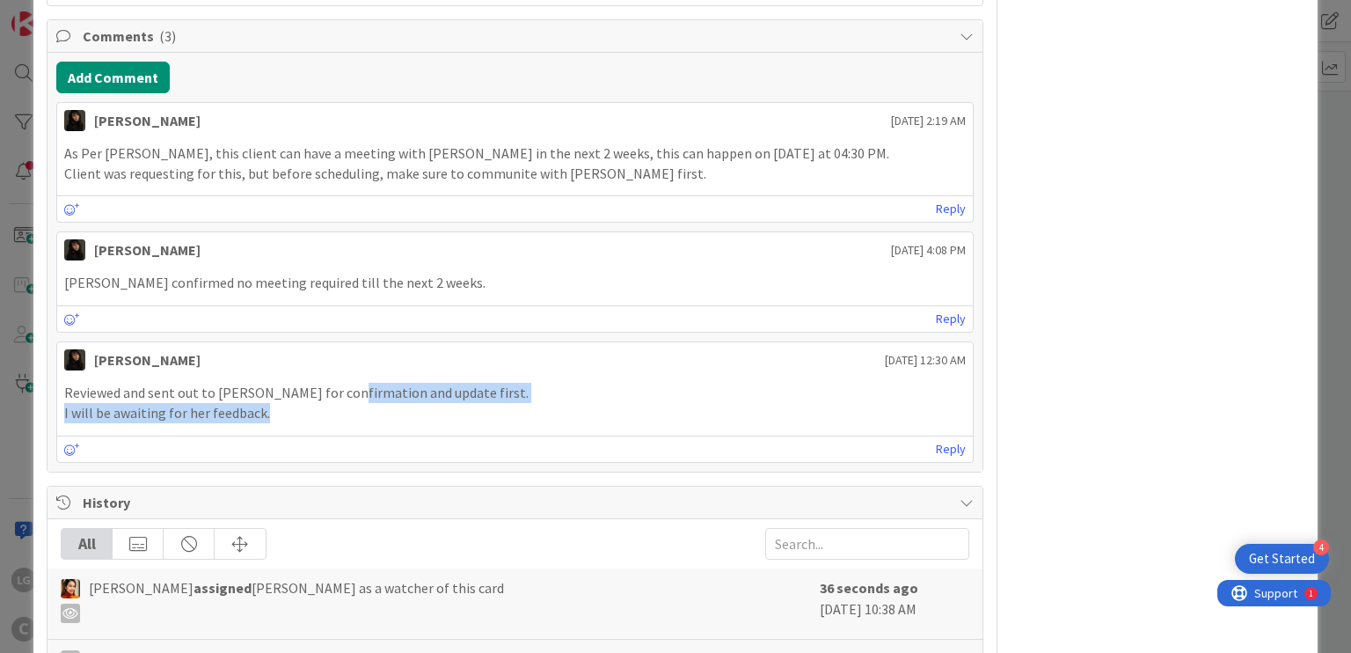
click at [338, 406] on p "I will be awaiting for her feedback." at bounding box center [514, 413] width 901 height 20
drag, startPoint x: 341, startPoint y: 389, endPoint x: 344, endPoint y: 414, distance: 25.6
click at [344, 414] on div "Reviewed and sent out to Peggy Silva for confirmation and update first. I will …" at bounding box center [514, 403] width 901 height 40
click at [344, 414] on p "I will be awaiting for her feedback." at bounding box center [514, 413] width 901 height 20
drag, startPoint x: 346, startPoint y: 393, endPoint x: 347, endPoint y: 417, distance: 23.8
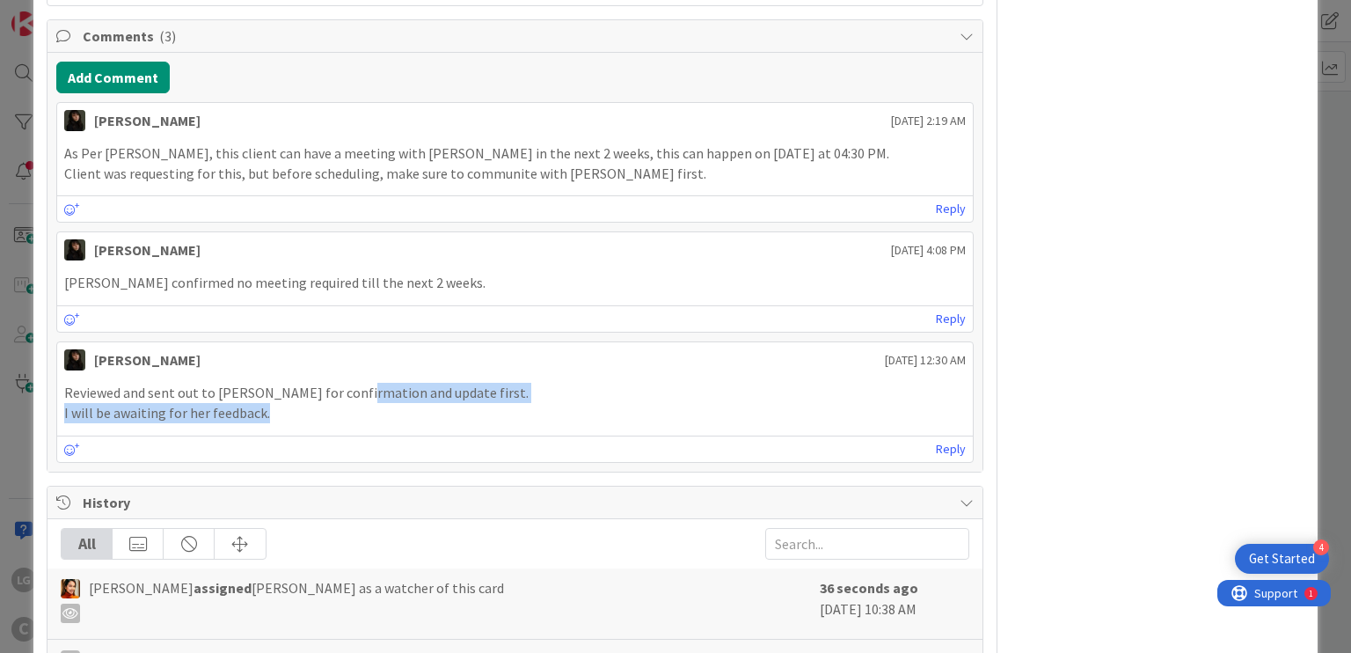
click at [347, 417] on div "Reviewed and sent out to Peggy Silva for confirmation and update first. I will …" at bounding box center [514, 403] width 901 height 40
click at [347, 417] on p "I will be awaiting for her feedback." at bounding box center [514, 413] width 901 height 20
click at [370, 284] on p "Peggy confirmed no meeting required till the next 2 weeks." at bounding box center [514, 283] width 901 height 20
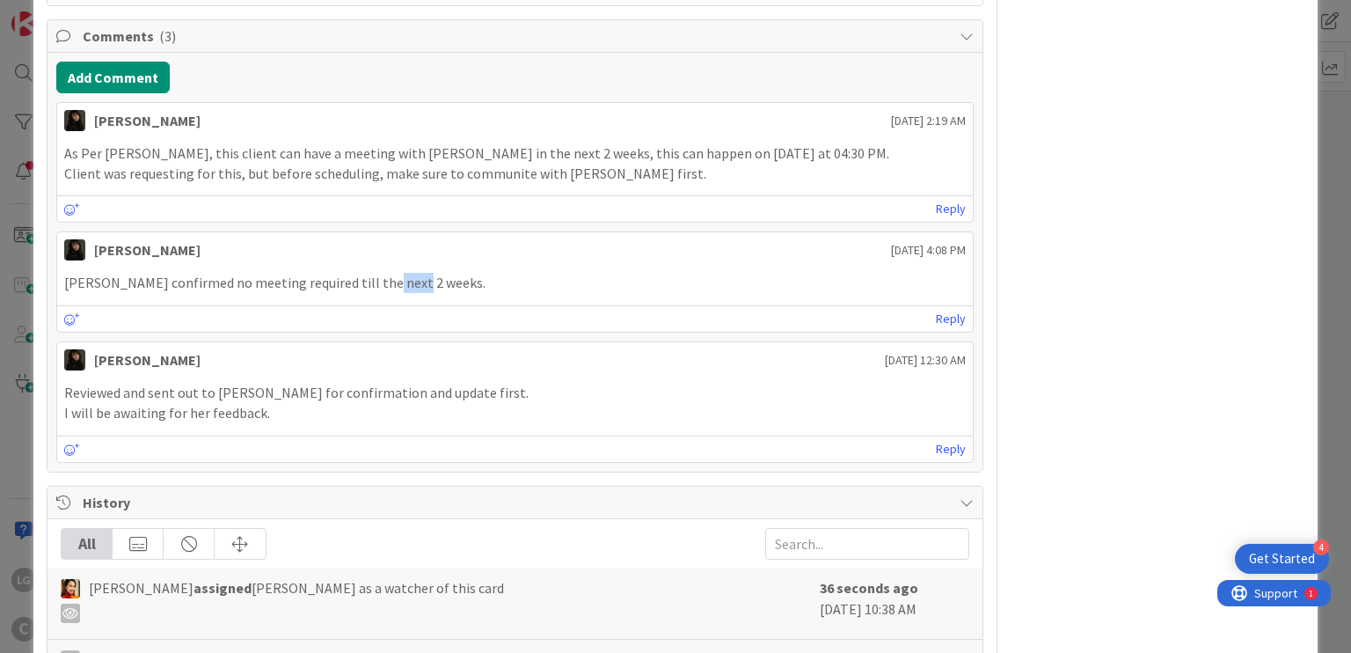
click at [370, 284] on p "Peggy confirmed no meeting required till the next 2 weeks." at bounding box center [514, 283] width 901 height 20
click at [348, 281] on p "Peggy confirmed no meeting required till the next 2 weeks." at bounding box center [514, 283] width 901 height 20
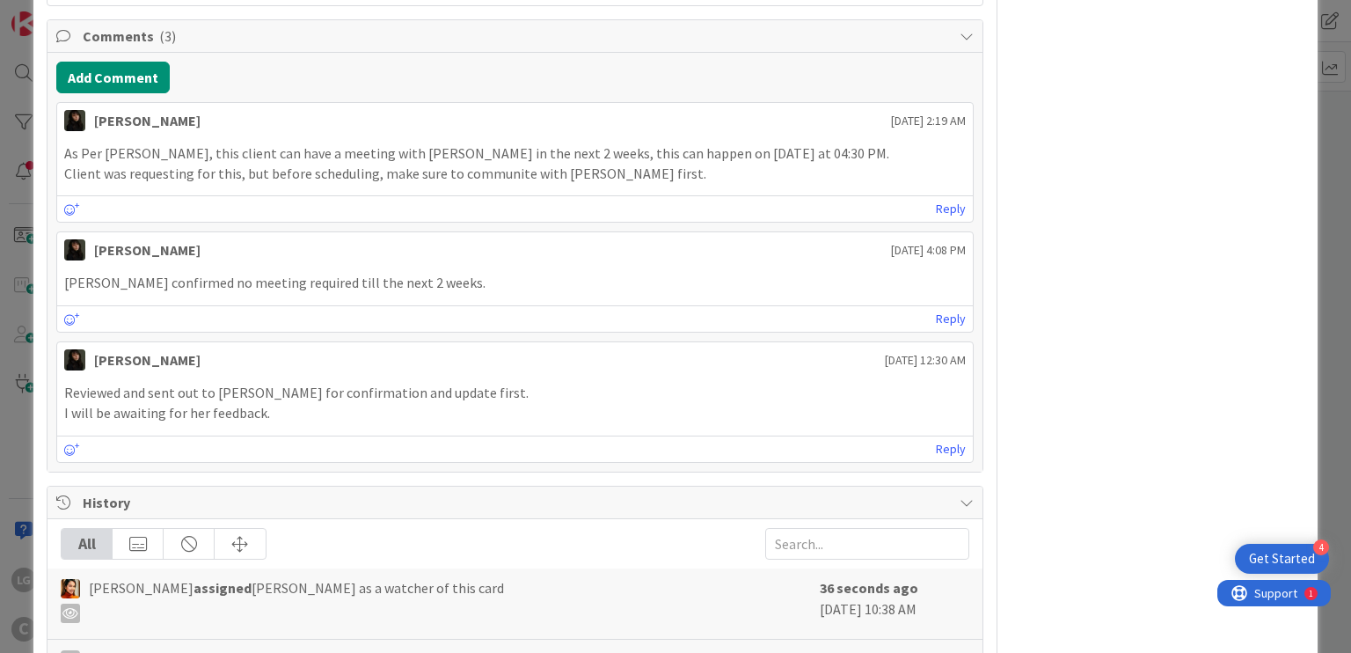
click at [348, 281] on p "Peggy confirmed no meeting required till the next 2 weeks." at bounding box center [514, 283] width 901 height 20
drag, startPoint x: 309, startPoint y: 263, endPoint x: 315, endPoint y: 140, distance: 123.3
click at [309, 266] on div "Peggy confirmed no meeting required till the next 2 weeks." at bounding box center [514, 283] width 915 height 34
click at [315, 136] on div "As Per peggy, this client can have a meeting with Breanna in the next 2 weeks, …" at bounding box center [514, 163] width 915 height 54
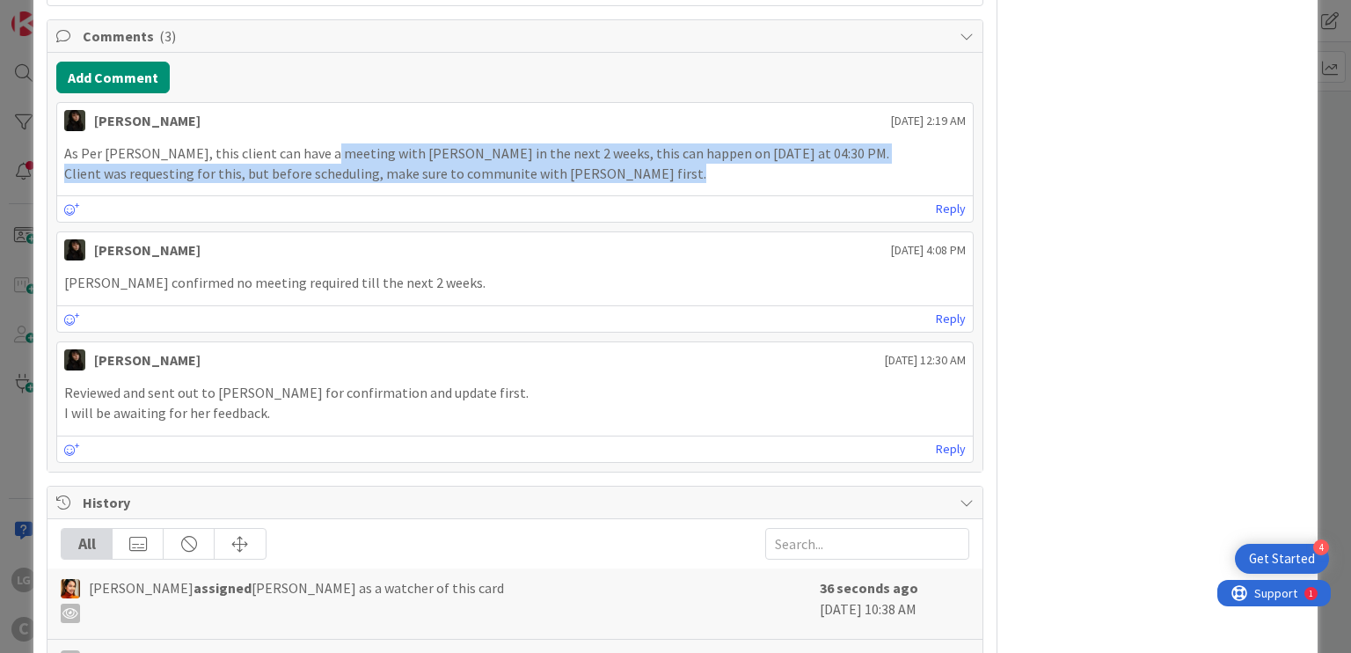
drag, startPoint x: 318, startPoint y: 177, endPoint x: 320, endPoint y: 214, distance: 37.0
click at [320, 214] on div "Esse Soriano September 27 2025 2:19 AM As Per peggy, this client can have a mee…" at bounding box center [514, 162] width 917 height 121
click at [320, 216] on div "Reply" at bounding box center [514, 208] width 915 height 26
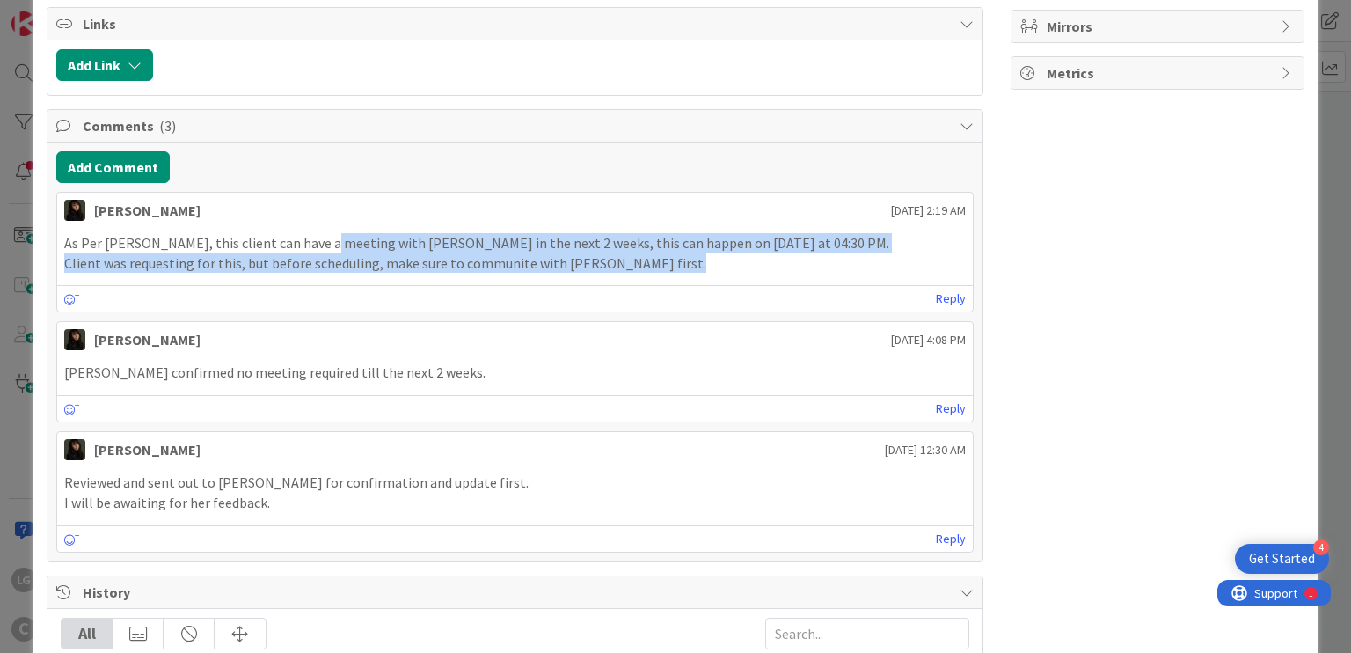
scroll to position [264, 0]
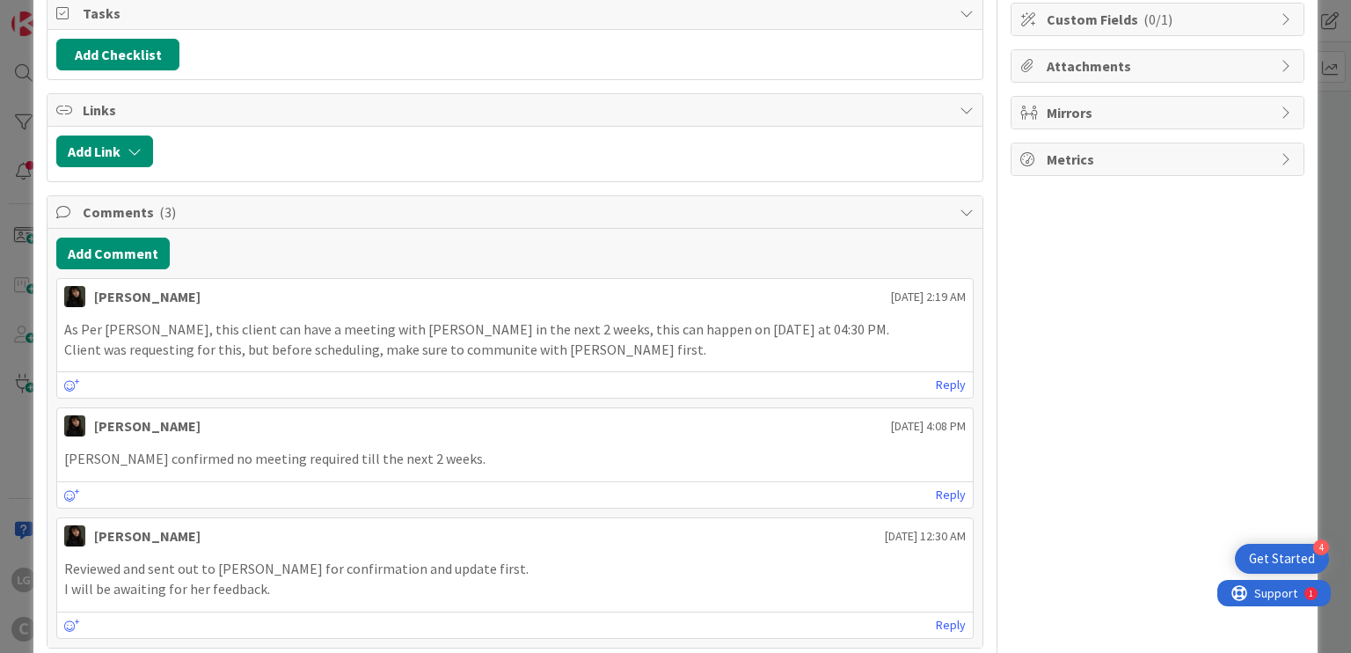
click at [175, 326] on p "As Per peggy, this client can have a meeting with Breanna in the next 2 weeks, …" at bounding box center [514, 329] width 901 height 20
drag, startPoint x: 175, startPoint y: 326, endPoint x: 500, endPoint y: 326, distance: 324.6
click at [500, 326] on p "As Per peggy, this client can have a meeting with Breanna in the next 2 weeks, …" at bounding box center [514, 329] width 901 height 20
click at [644, 321] on p "As Per peggy, this client can have a meeting with Breanna in the next 2 weeks, …" at bounding box center [514, 329] width 901 height 20
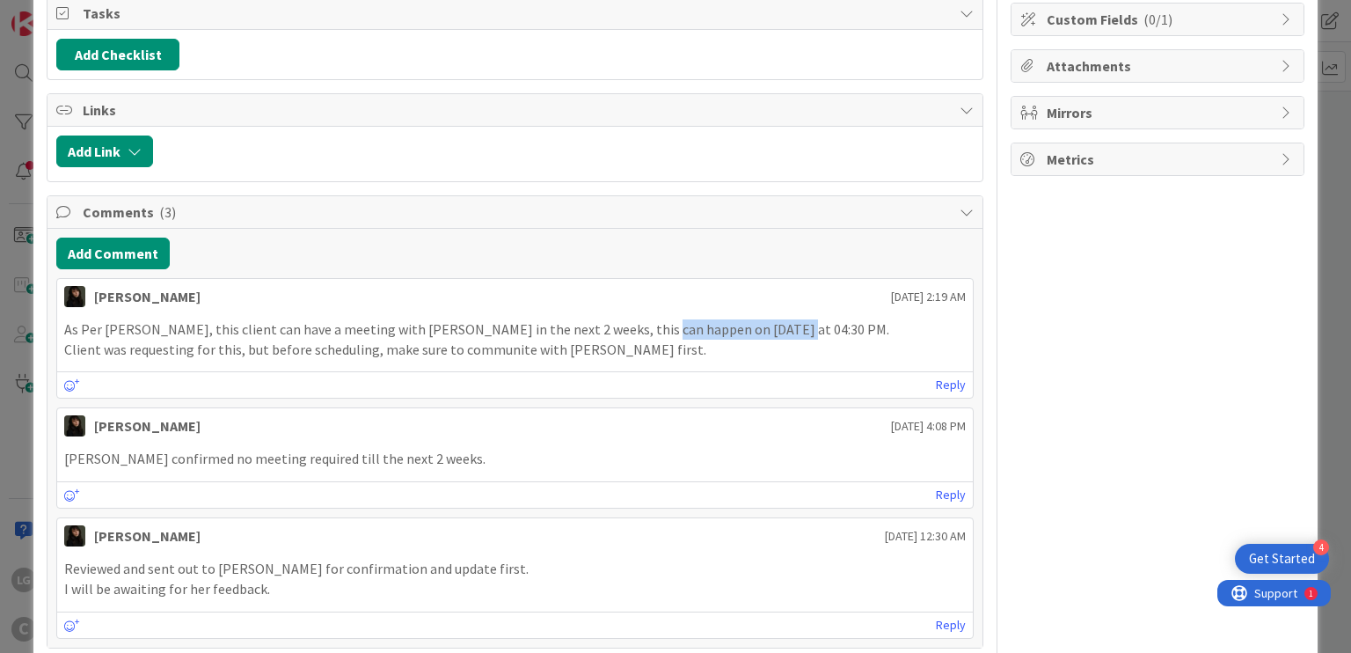
drag, startPoint x: 644, startPoint y: 321, endPoint x: 750, endPoint y: 322, distance: 105.6
click at [750, 322] on p "As Per peggy, this client can have a meeting with Breanna in the next 2 weeks, …" at bounding box center [514, 329] width 901 height 20
drag, startPoint x: 750, startPoint y: 322, endPoint x: 635, endPoint y: 322, distance: 114.4
click at [635, 322] on p "As Per peggy, this client can have a meeting with Breanna in the next 2 weeks, …" at bounding box center [514, 329] width 901 height 20
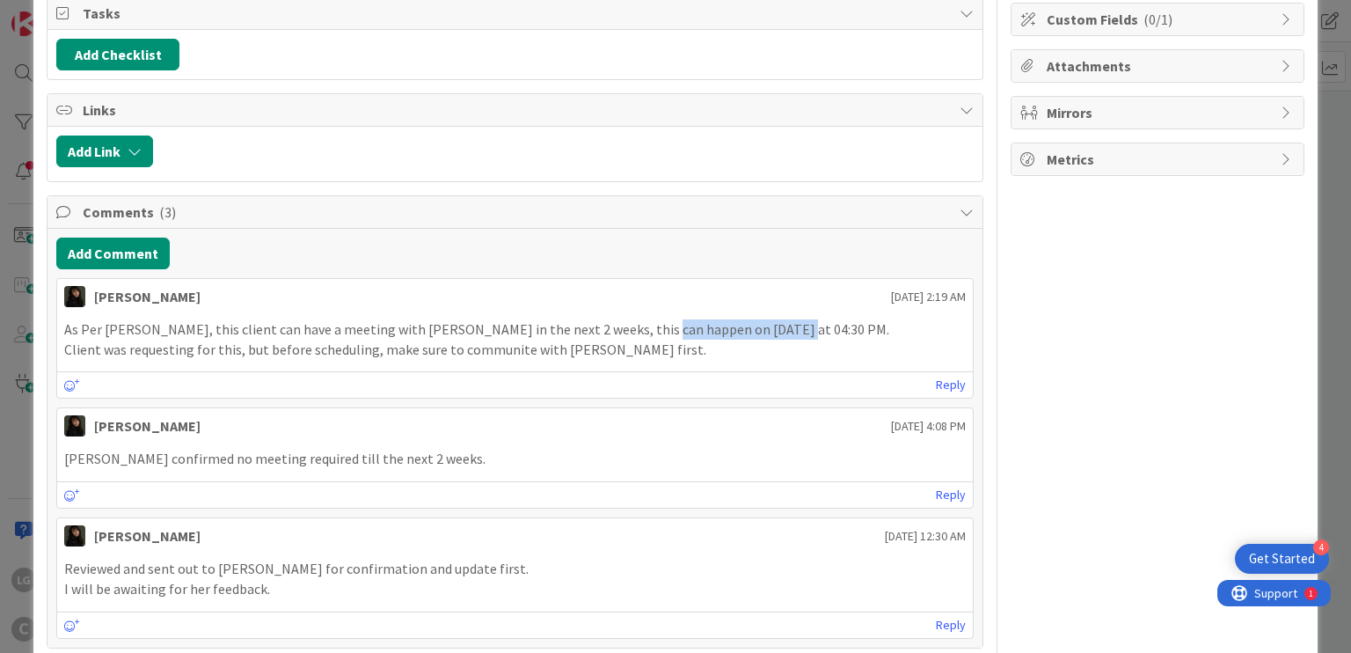
click at [635, 322] on p "As Per peggy, this client can have a meeting with Breanna in the next 2 weeks, …" at bounding box center [514, 329] width 901 height 20
click at [632, 322] on p "As Per peggy, this client can have a meeting with Breanna in the next 2 weeks, …" at bounding box center [514, 329] width 901 height 20
drag, startPoint x: 632, startPoint y: 322, endPoint x: 753, endPoint y: 322, distance: 121.4
click at [753, 322] on p "As Per peggy, this client can have a meeting with Breanna in the next 2 weeks, …" at bounding box center [514, 329] width 901 height 20
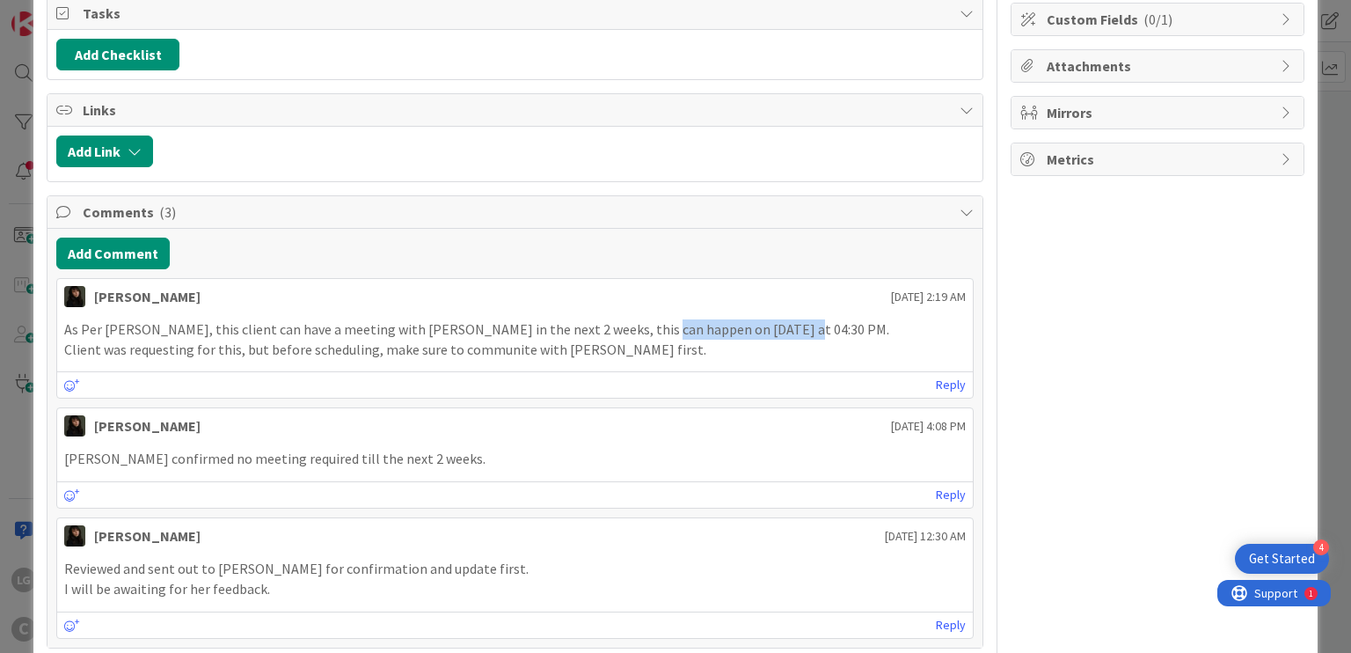
drag, startPoint x: 753, startPoint y: 322, endPoint x: 633, endPoint y: 322, distance: 119.6
click at [633, 322] on p "As Per peggy, this client can have a meeting with Breanna in the next 2 weeks, …" at bounding box center [514, 329] width 901 height 20
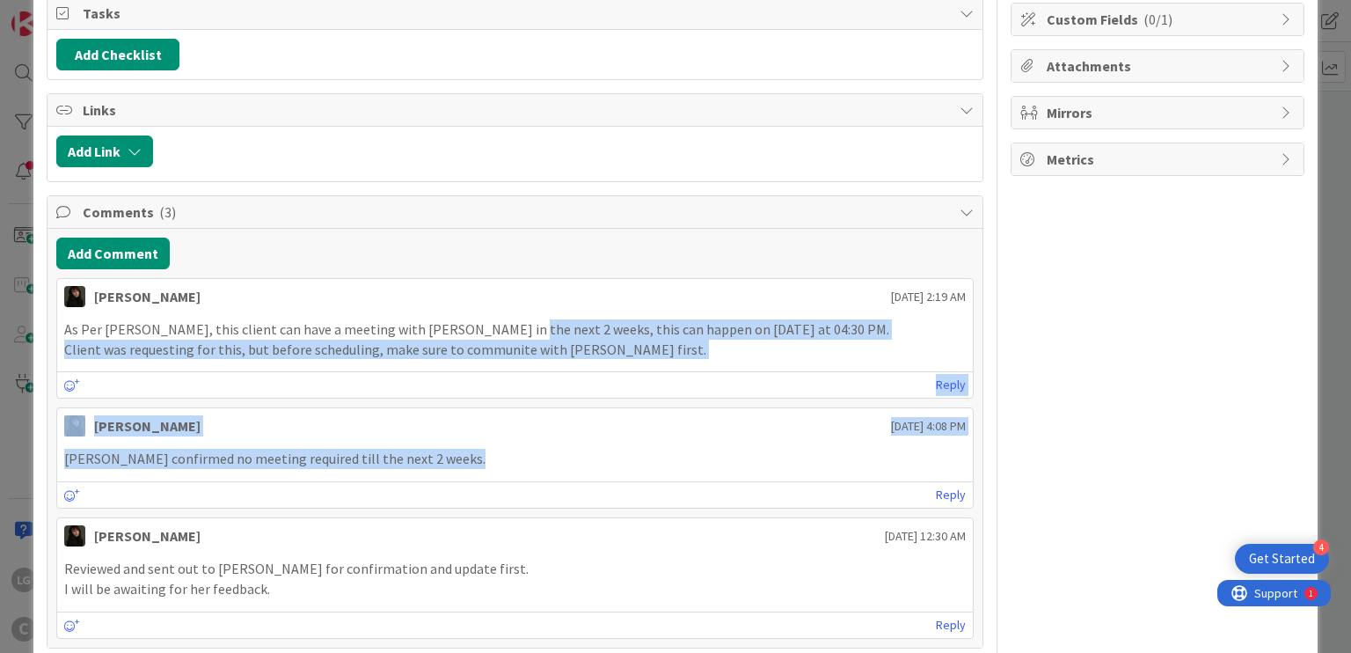
drag, startPoint x: 503, startPoint y: 326, endPoint x: 489, endPoint y: 509, distance: 184.4
click at [489, 509] on div "Esse Soriano September 27 2025 2:19 AM As Per peggy, this client can have a mee…" at bounding box center [514, 458] width 917 height 361
drag, startPoint x: 504, startPoint y: 376, endPoint x: 505, endPoint y: 328, distance: 47.5
click at [505, 328] on div "Esse Soriano September 27 2025 2:19 AM As Per peggy, this client can have a mee…" at bounding box center [514, 458] width 917 height 361
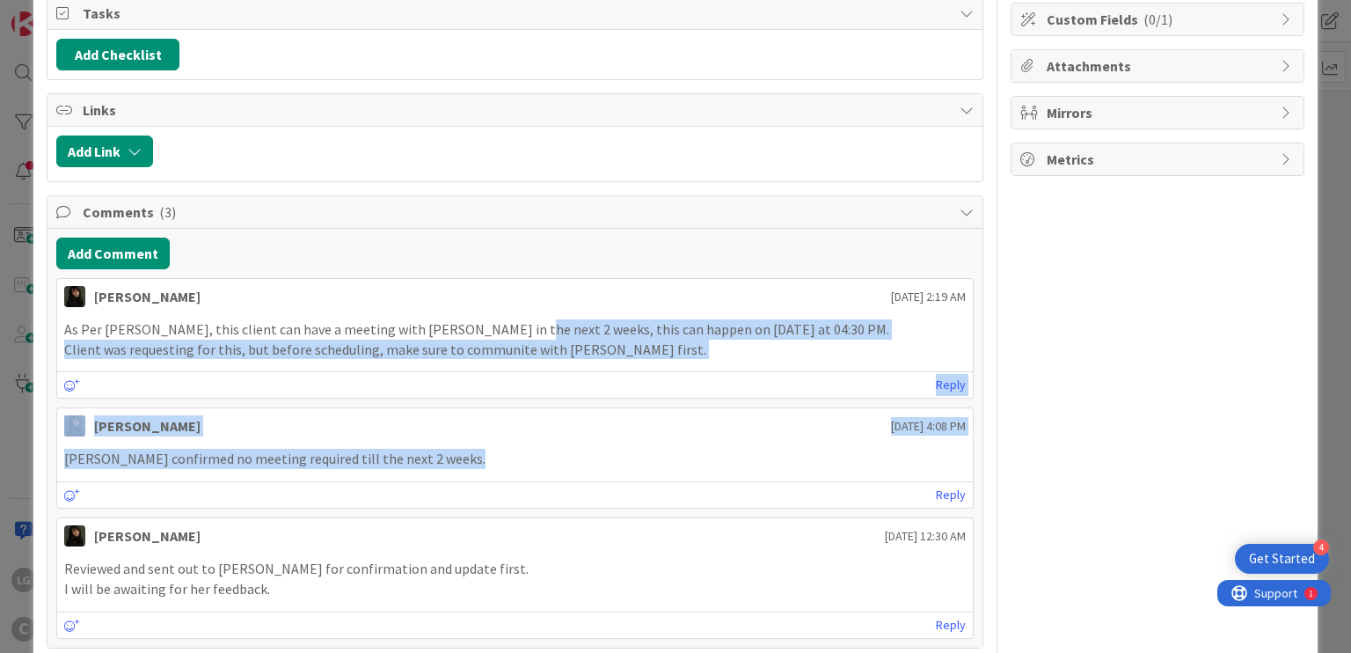
click at [505, 328] on p "As Per peggy, this client can have a meeting with Breanna in the next 2 weeks, …" at bounding box center [514, 329] width 901 height 20
drag, startPoint x: 505, startPoint y: 328, endPoint x: 479, endPoint y: 447, distance: 121.5
click at [479, 447] on div "Esse Soriano September 27 2025 2:19 AM As Per peggy, this client can have a mee…" at bounding box center [514, 458] width 917 height 361
click at [479, 449] on p "Peggy confirmed no meeting required till the next 2 weeks." at bounding box center [514, 459] width 901 height 20
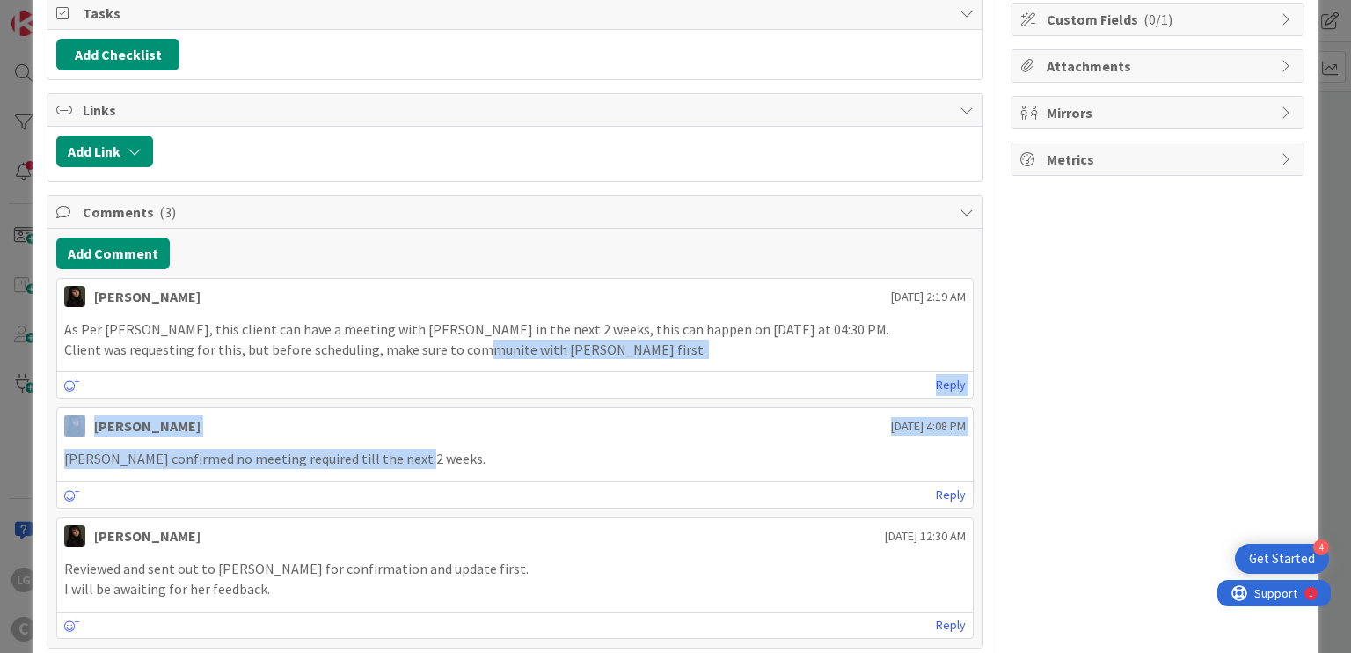
drag, startPoint x: 480, startPoint y: 431, endPoint x: 482, endPoint y: 339, distance: 92.4
click at [482, 342] on div "Esse Soriano September 27 2025 2:19 AM As Per peggy, this client can have a mee…" at bounding box center [514, 458] width 917 height 361
click at [482, 340] on p "Client was requesting for this, but before scheduling, make sure to communite w…" at bounding box center [514, 350] width 901 height 20
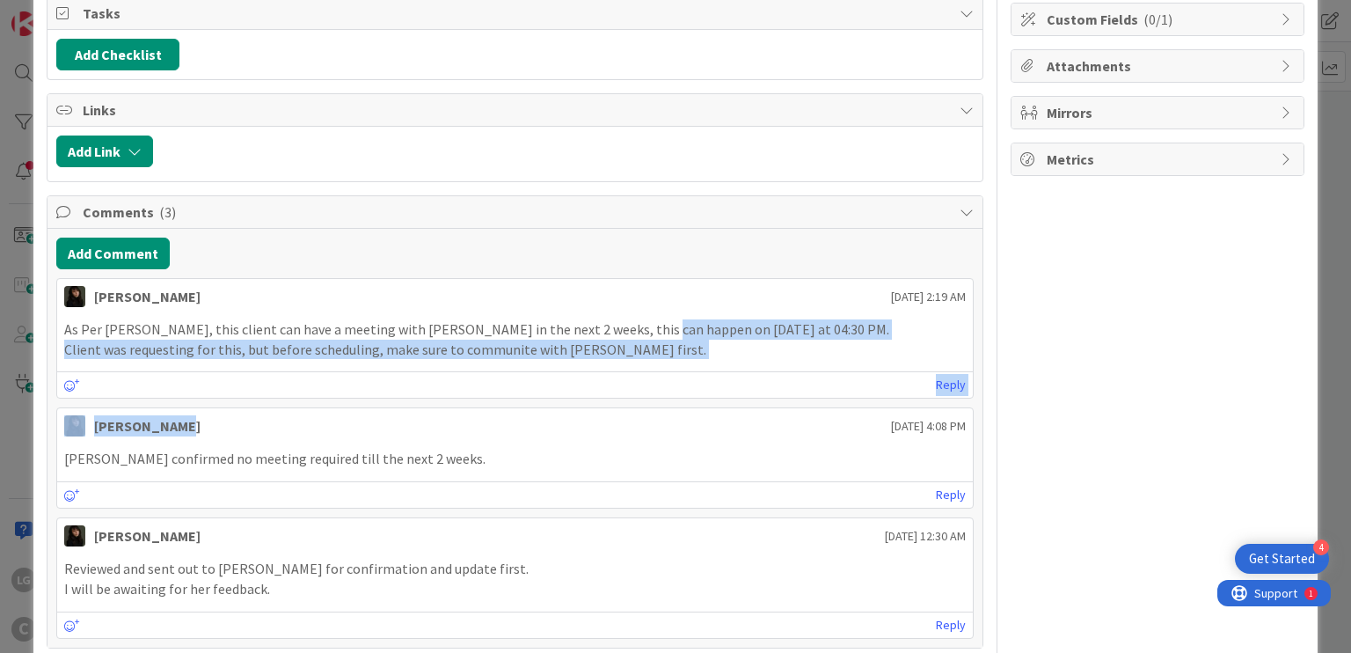
drag, startPoint x: 482, startPoint y: 339, endPoint x: 482, endPoint y: 428, distance: 88.9
click at [482, 428] on div "Esse Soriano September 27 2025 2:19 AM As Per peggy, this client can have a mee…" at bounding box center [514, 458] width 917 height 361
click at [482, 428] on div "Esse Soriano September 26 2025 4:08 PM" at bounding box center [514, 422] width 915 height 28
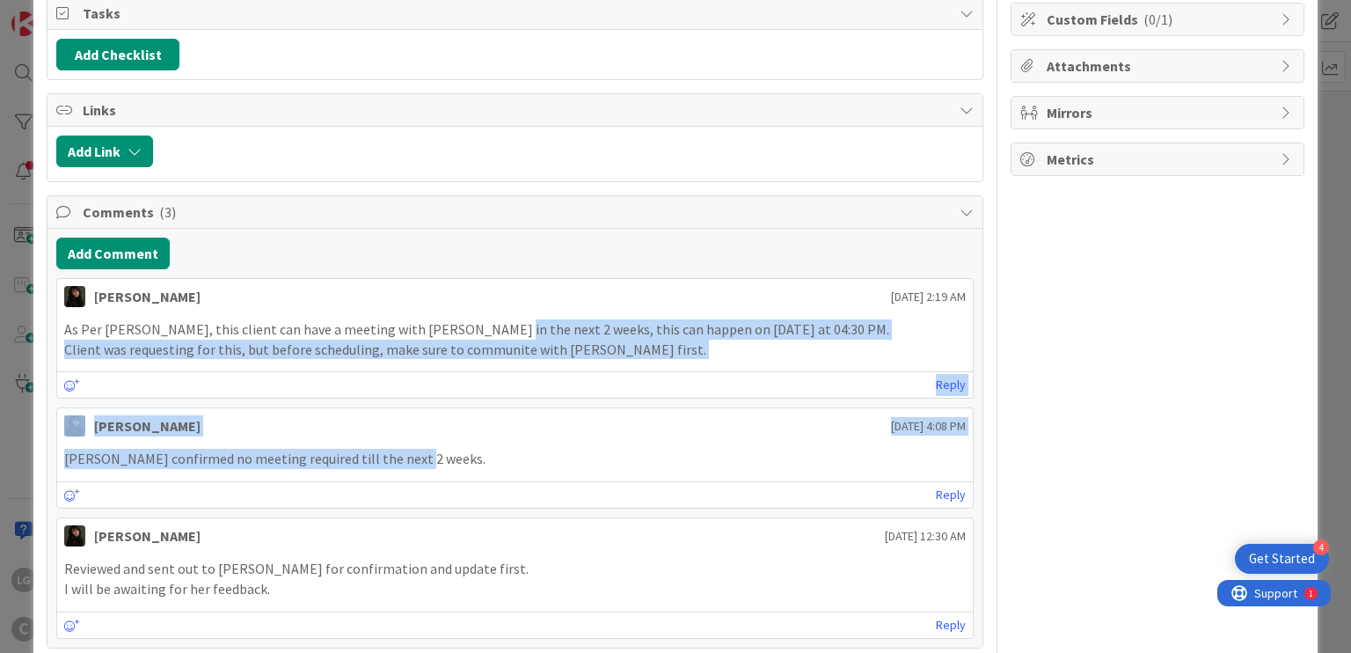
drag, startPoint x: 479, startPoint y: 441, endPoint x: 479, endPoint y: 333, distance: 107.3
click at [479, 333] on div "Esse Soriano September 27 2025 2:19 AM As Per peggy, this client can have a mee…" at bounding box center [514, 458] width 917 height 361
click at [479, 333] on p "As Per peggy, this client can have a meeting with Breanna in the next 2 weeks, …" at bounding box center [514, 329] width 901 height 20
drag, startPoint x: 479, startPoint y: 330, endPoint x: 466, endPoint y: 443, distance: 114.3
click at [466, 443] on div "Esse Soriano September 27 2025 2:19 AM As Per peggy, this client can have a mee…" at bounding box center [514, 458] width 917 height 361
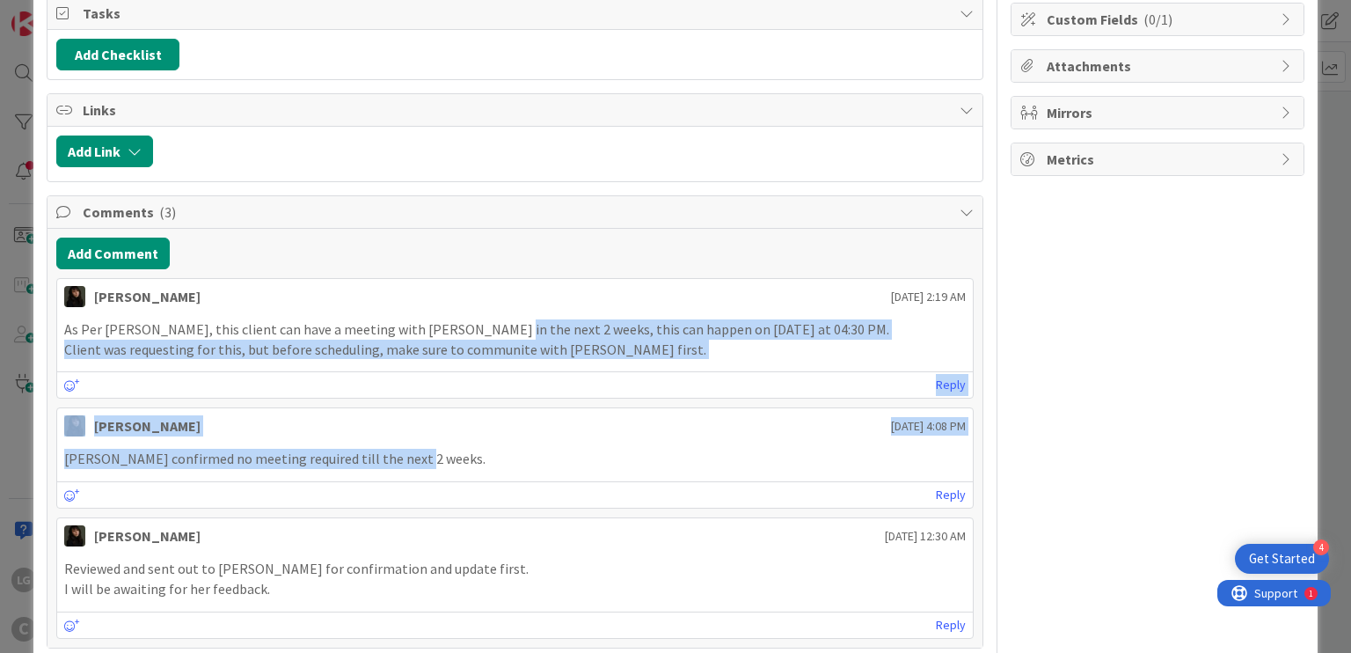
click at [260, 344] on p "Client was requesting for this, but before scheduling, make sure to communite w…" at bounding box center [514, 350] width 901 height 20
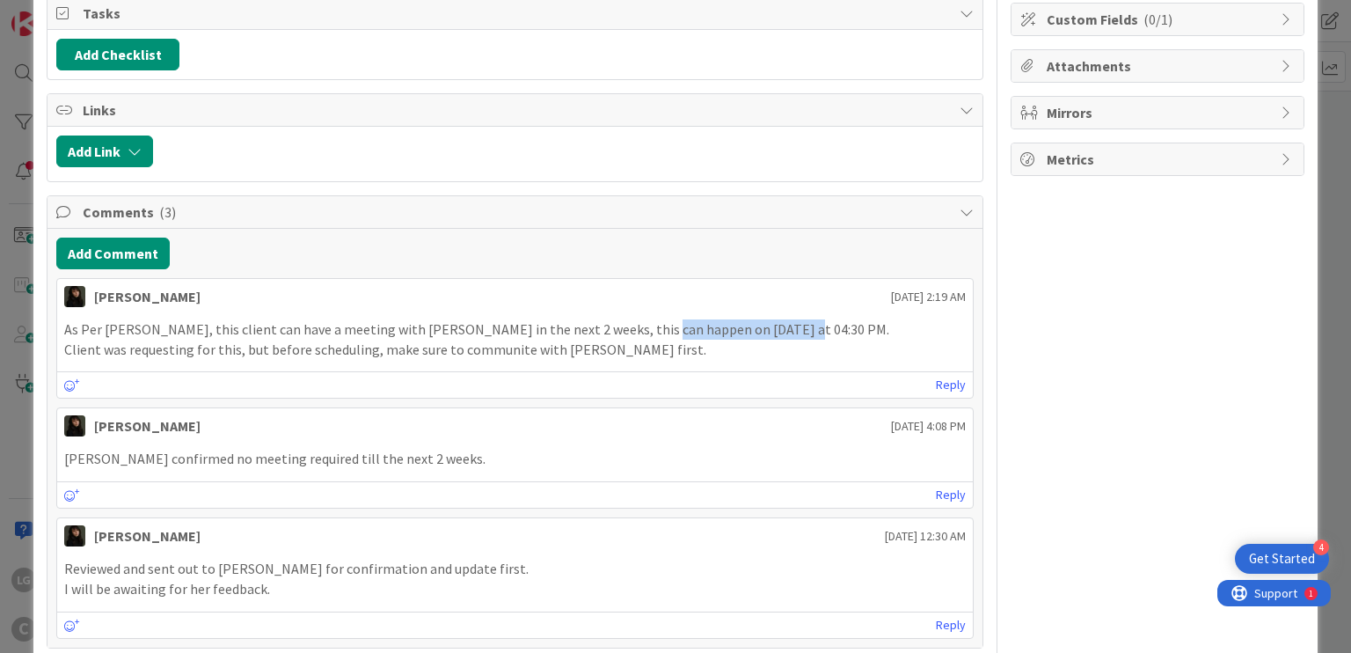
click at [260, 344] on p "Client was requesting for this, but before scheduling, make sure to communite w…" at bounding box center [514, 350] width 901 height 20
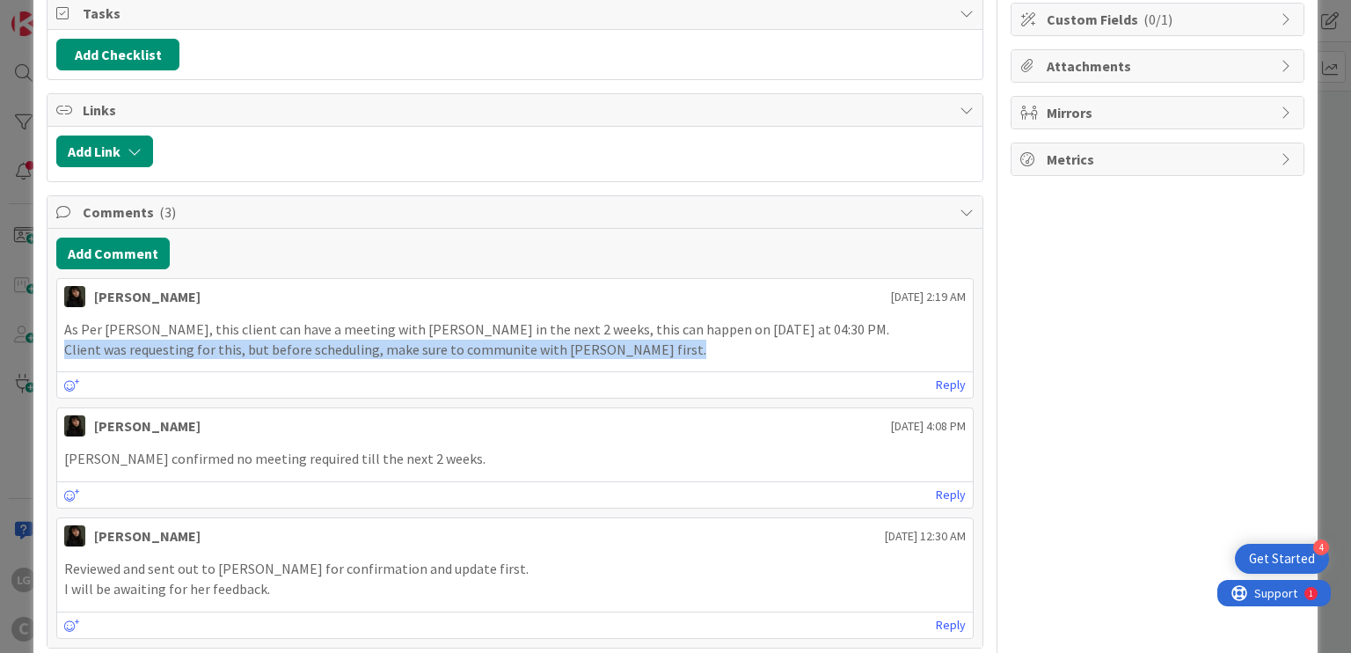
click at [260, 344] on p "Client was requesting for this, but before scheduling, make sure to communite w…" at bounding box center [514, 350] width 901 height 20
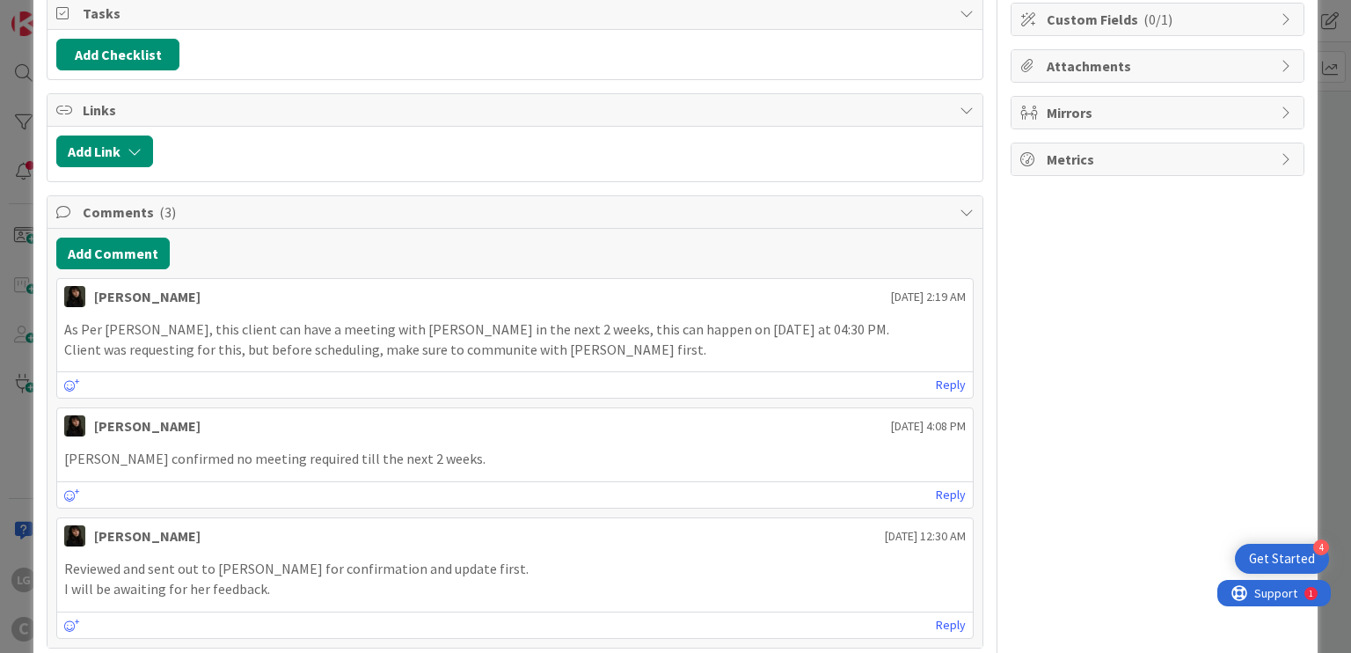
click at [253, 348] on p "Client was requesting for this, but before scheduling, make sure to communite w…" at bounding box center [514, 350] width 901 height 20
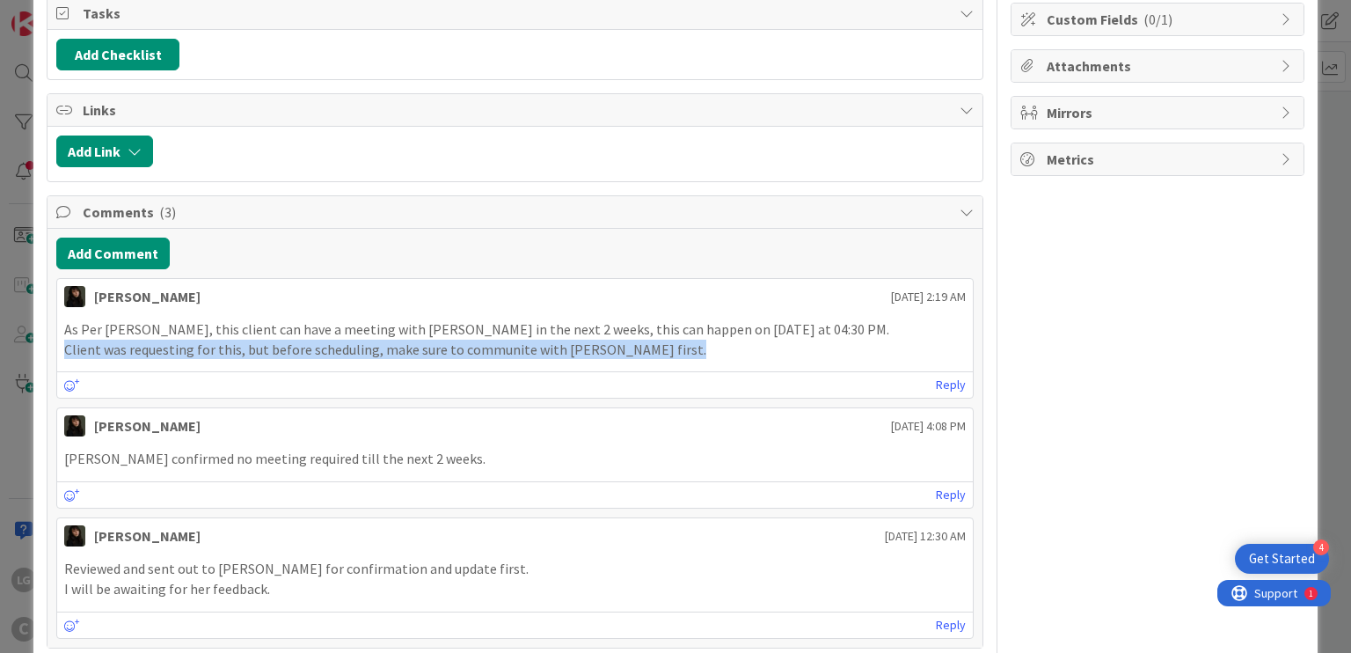
click at [253, 348] on p "Client was requesting for this, but before scheduling, make sure to communite w…" at bounding box center [514, 350] width 901 height 20
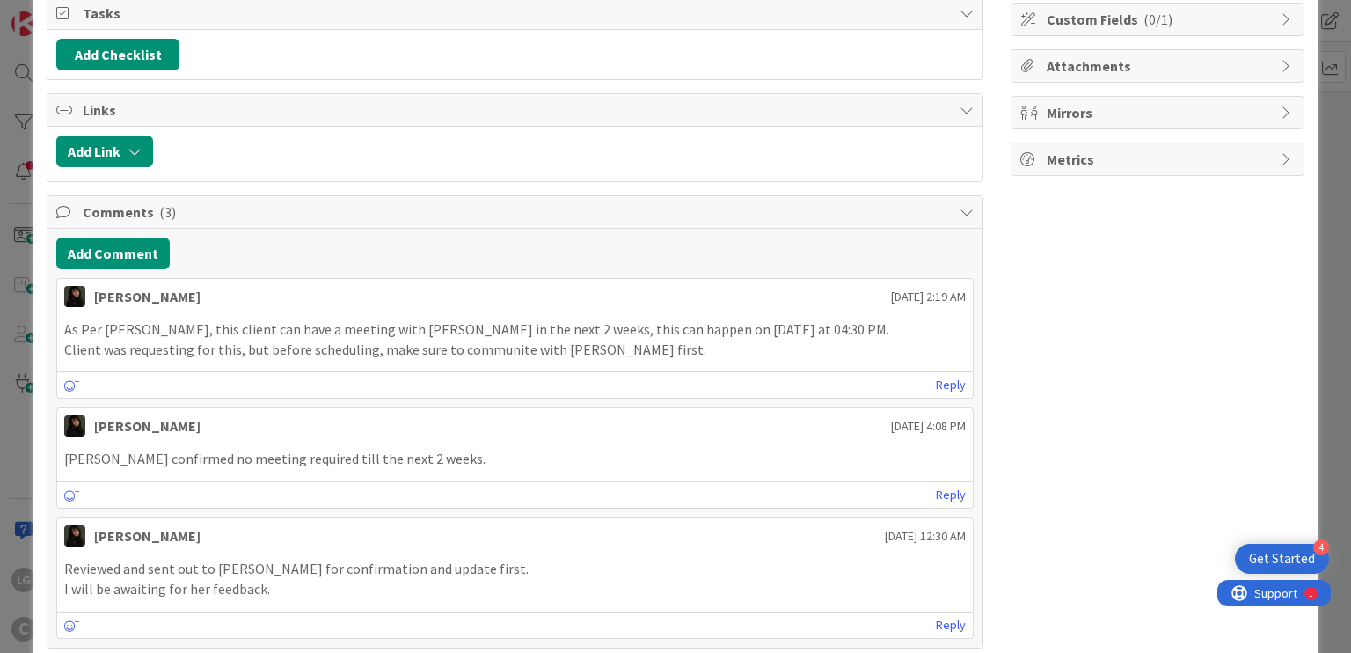
click at [321, 348] on p "Client was requesting for this, but before scheduling, make sure to communite w…" at bounding box center [514, 350] width 901 height 20
click at [556, 348] on p "Client was requesting for this, but before scheduling, make sure to communite w…" at bounding box center [514, 350] width 901 height 20
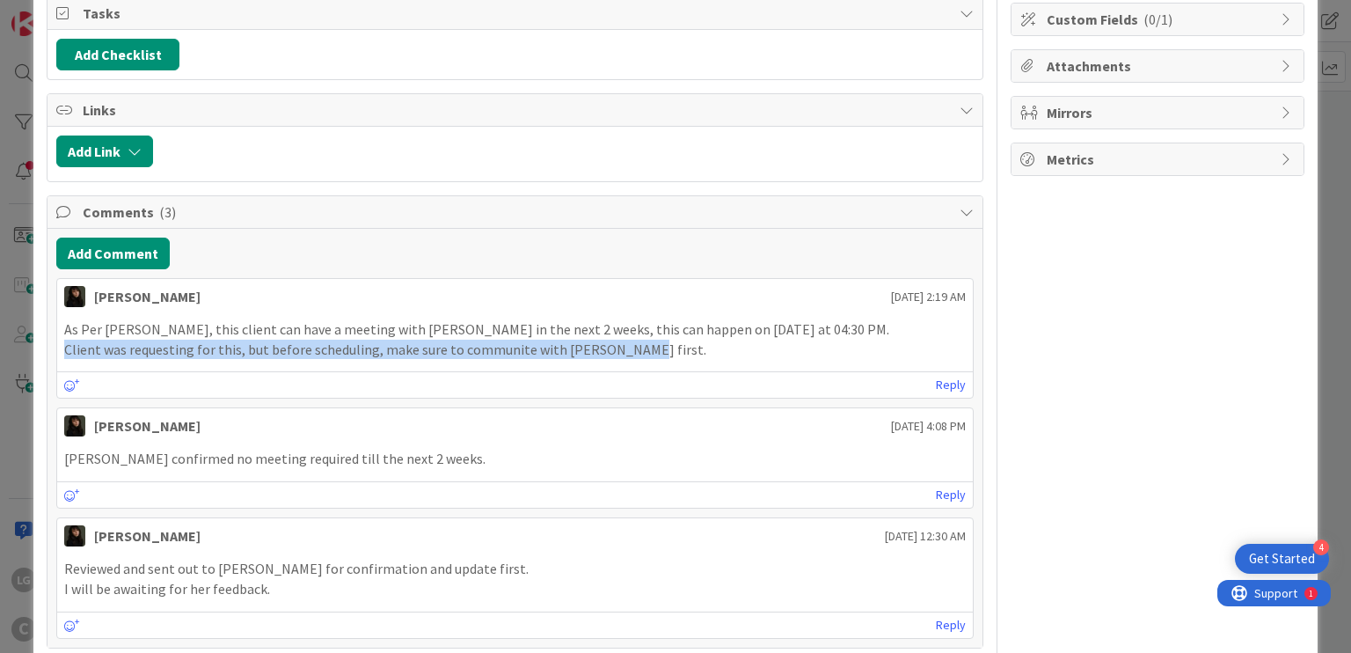
drag, startPoint x: 636, startPoint y: 343, endPoint x: 65, endPoint y: 340, distance: 571.0
click at [65, 340] on p "Client was requesting for this, but before scheduling, make sure to communite w…" at bounding box center [514, 350] width 901 height 20
click at [496, 355] on p "Client was requesting for this, but before scheduling, make sure to communite w…" at bounding box center [514, 350] width 901 height 20
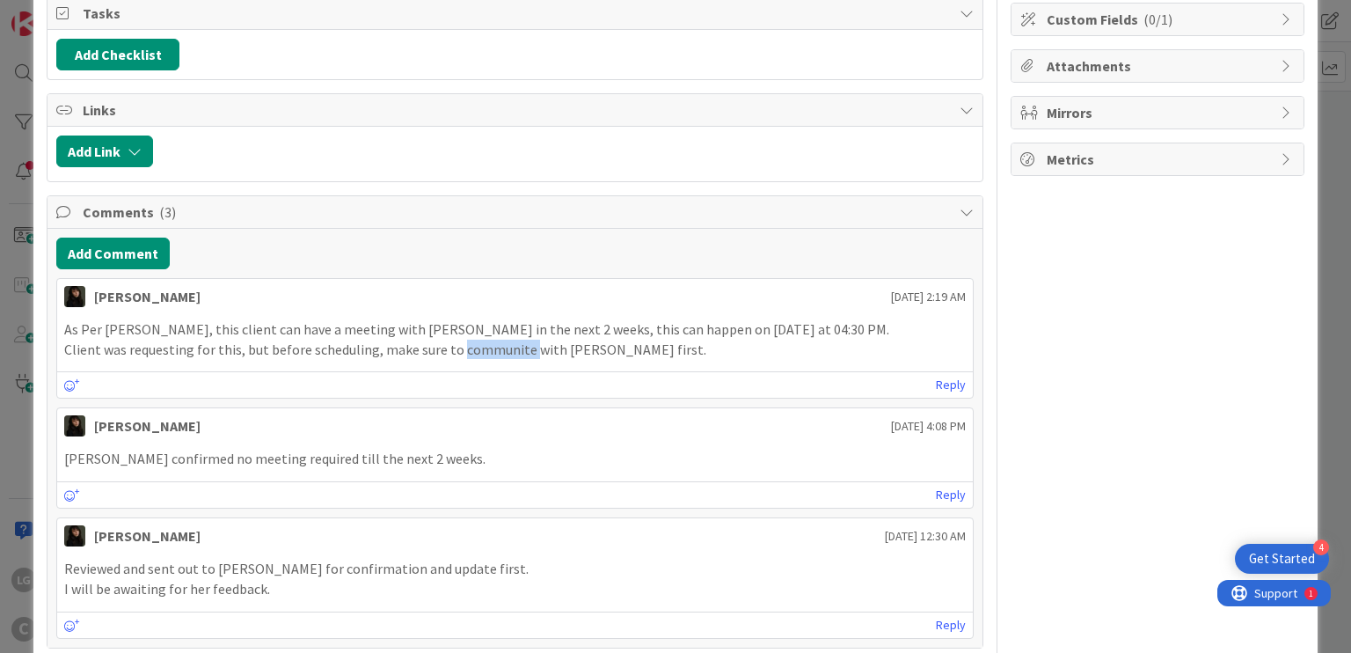
click at [496, 355] on p "Client was requesting for this, but before scheduling, make sure to communite w…" at bounding box center [514, 350] width 901 height 20
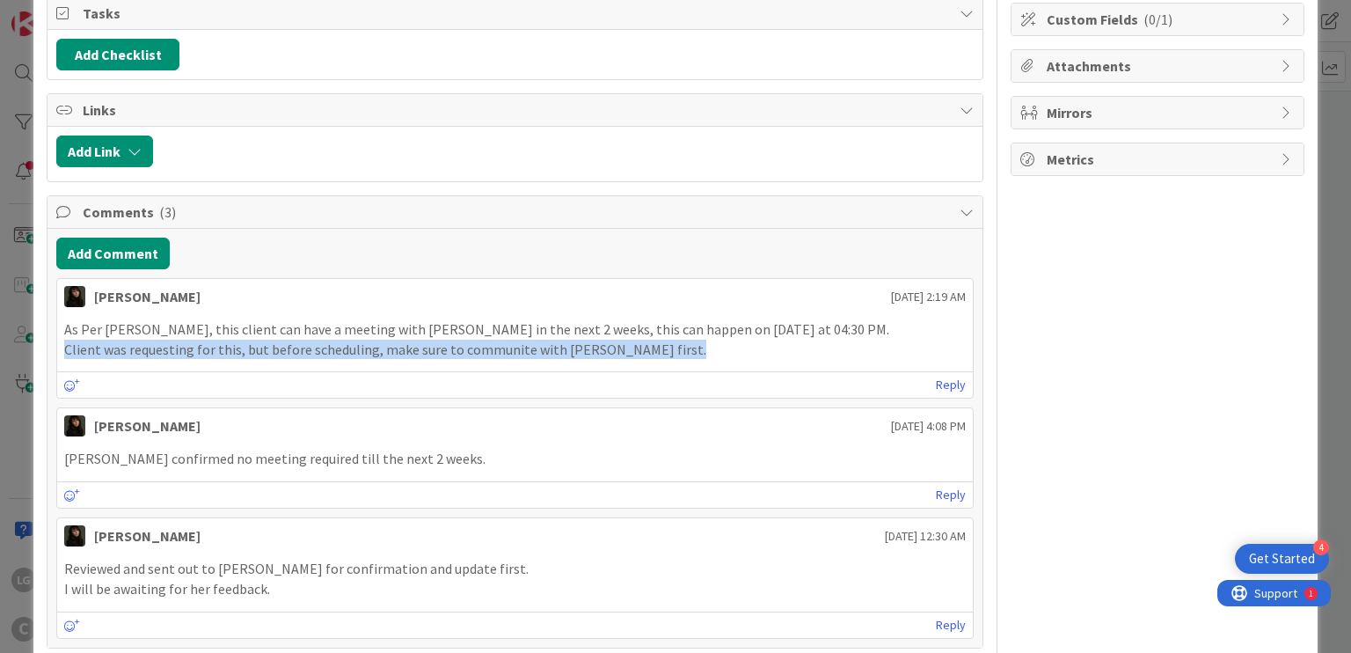
click at [496, 355] on p "Client was requesting for this, but before scheduling, make sure to communite w…" at bounding box center [514, 350] width 901 height 20
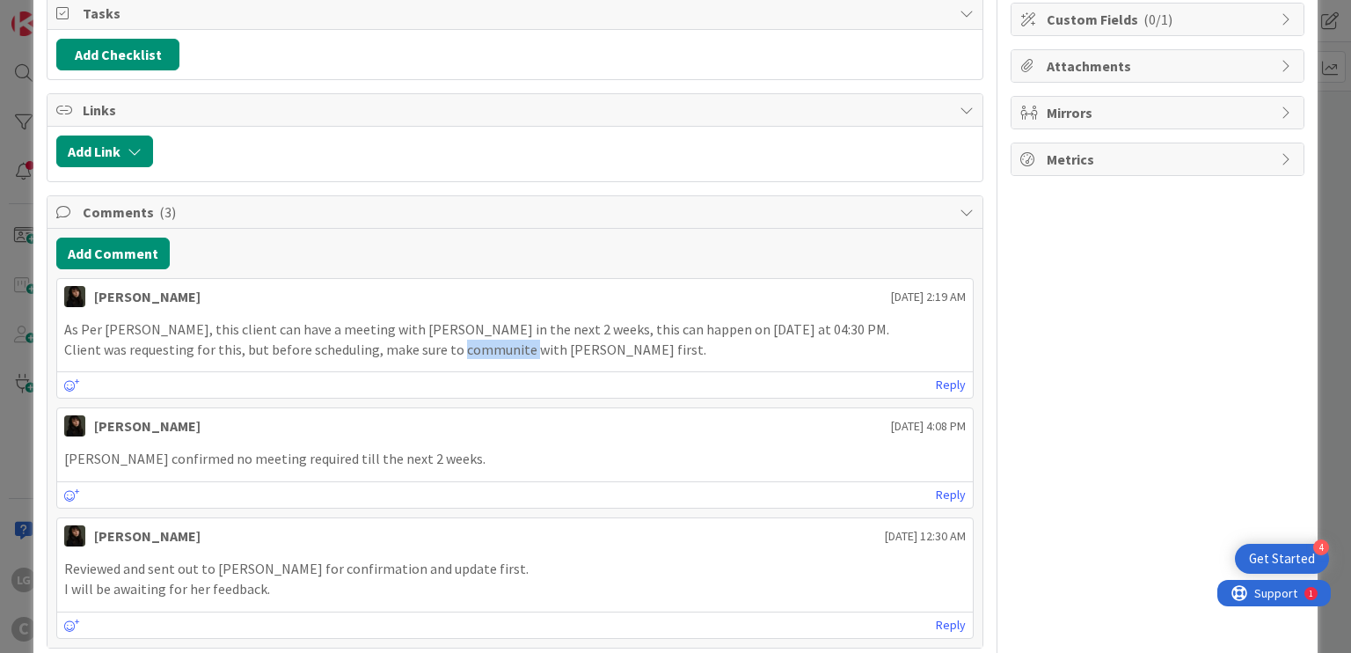
click at [508, 355] on p "Client was requesting for this, but before scheduling, make sure to communite w…" at bounding box center [514, 350] width 901 height 20
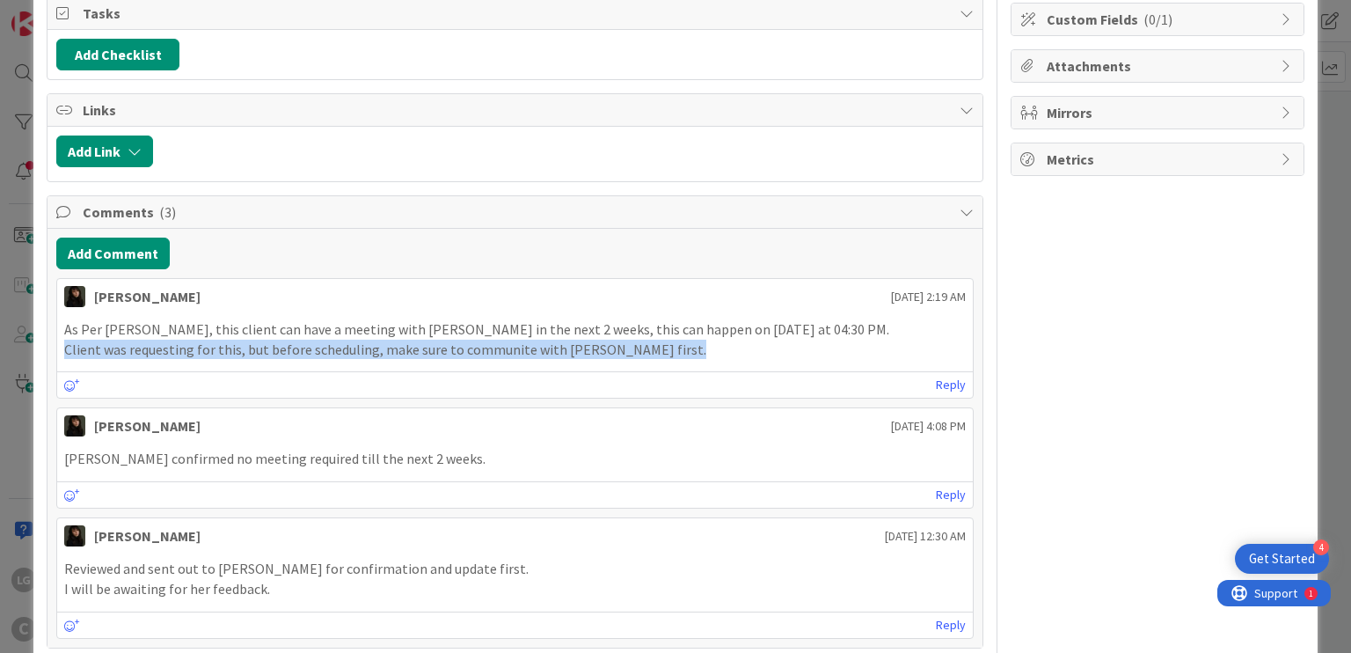
click at [508, 355] on p "Client was requesting for this, but before scheduling, make sure to communite w…" at bounding box center [514, 350] width 901 height 20
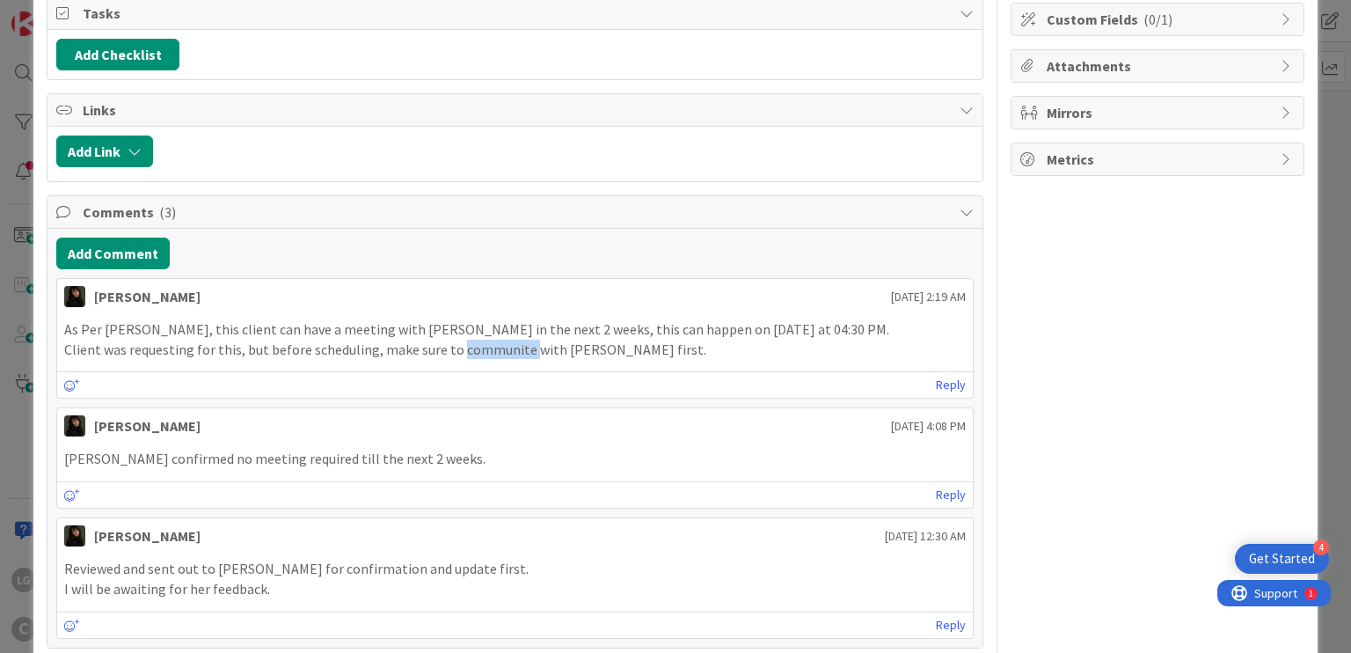
click at [490, 26] on div "Tasks" at bounding box center [515, 13] width 934 height 33
